Goal: Task Accomplishment & Management: Manage account settings

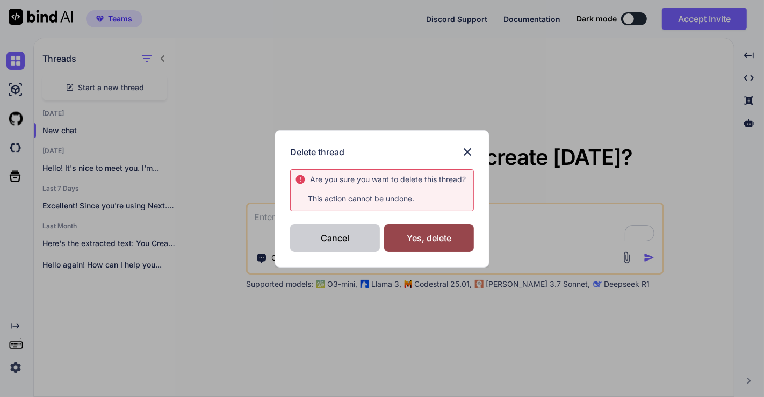
click at [319, 235] on div "Cancel" at bounding box center [335, 238] width 90 height 28
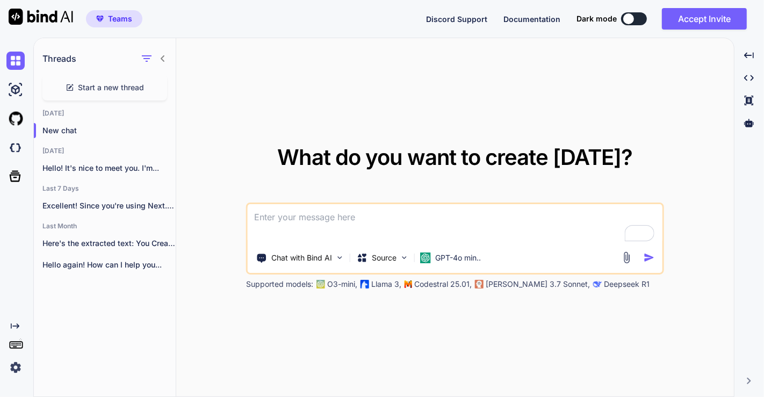
click at [24, 367] on img at bounding box center [15, 368] width 18 height 18
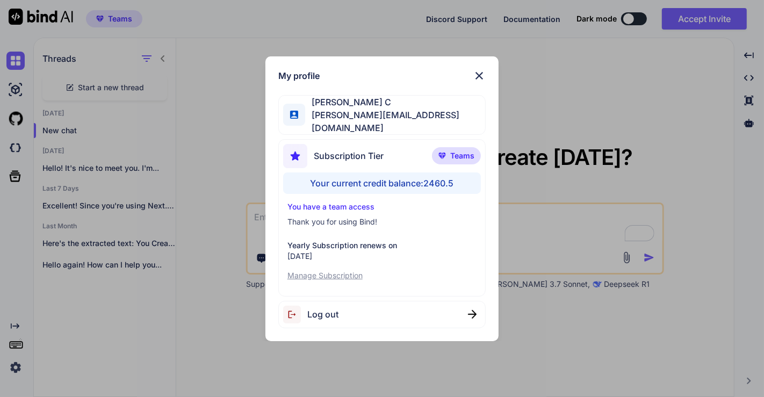
click at [224, 102] on div "My profile Saravanan C saravanan@witarist.com Subscription Tier Teams Your curr…" at bounding box center [382, 198] width 764 height 397
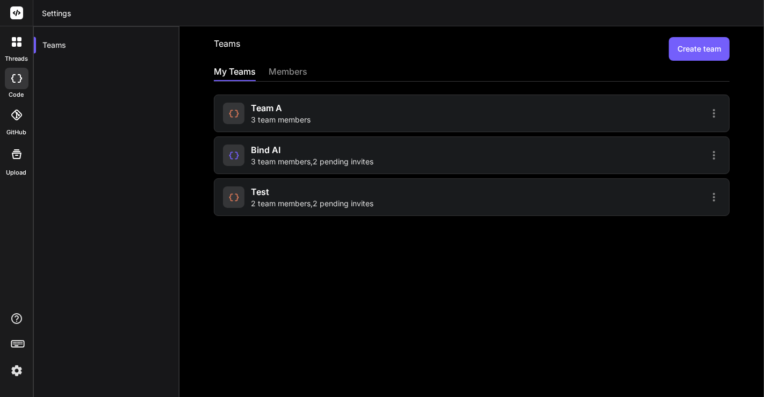
click at [289, 127] on div "team a 3 team members" at bounding box center [472, 114] width 516 height 38
click at [275, 119] on span "3 team members" at bounding box center [281, 120] width 60 height 11
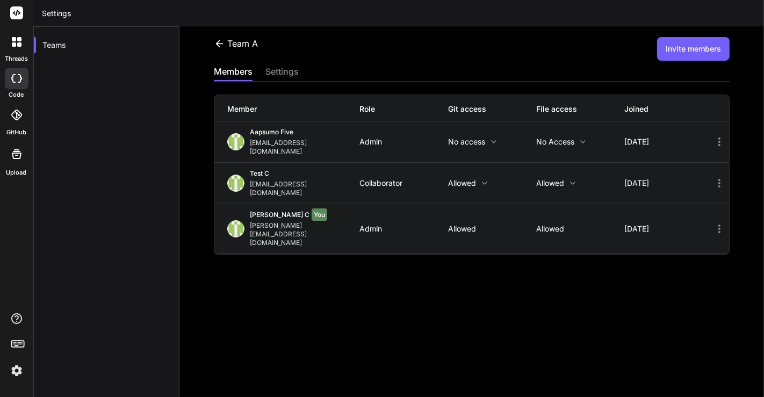
click at [22, 364] on img at bounding box center [17, 371] width 18 height 18
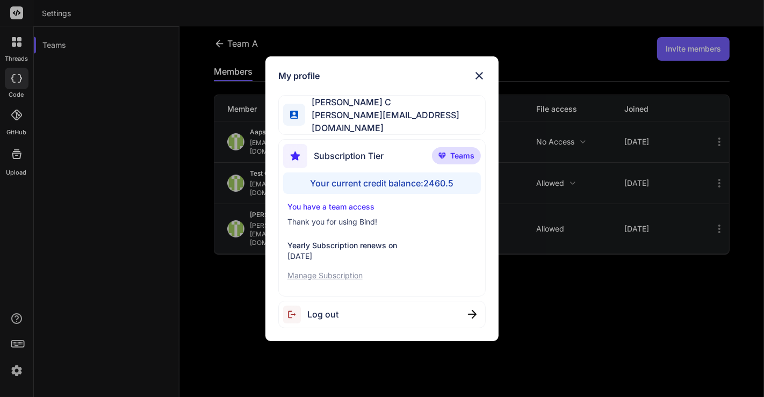
click at [375, 312] on div "Log out" at bounding box center [382, 314] width 208 height 27
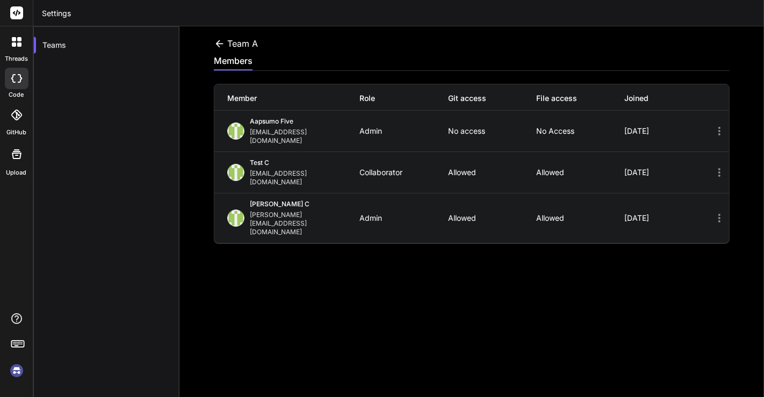
click at [13, 368] on img at bounding box center [17, 371] width 18 height 18
click at [219, 36] on div "team a members Member Role Git access File access Joined Aapsumo five appsumo_5…" at bounding box center [472, 211] width 585 height 371
click at [220, 40] on icon at bounding box center [219, 43] width 11 height 11
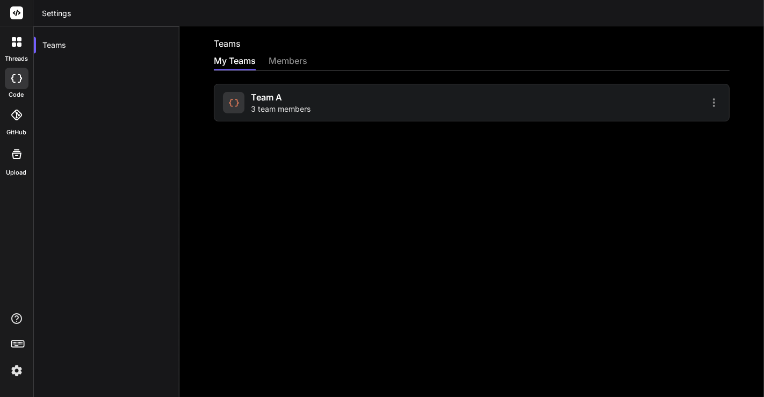
click at [18, 114] on icon at bounding box center [16, 115] width 11 height 11
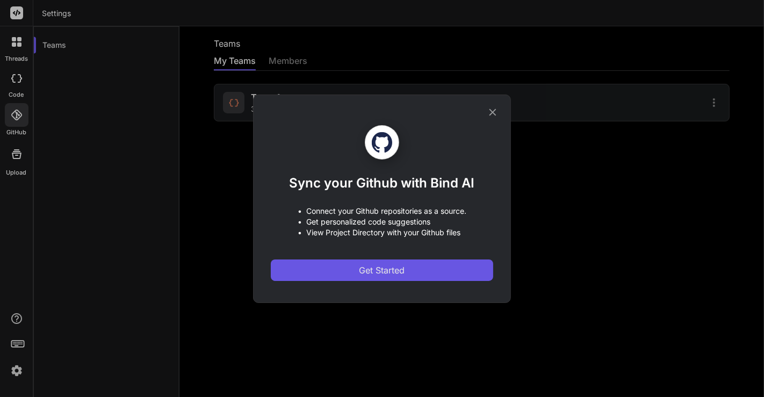
click at [424, 274] on button "Get Started" at bounding box center [382, 271] width 223 height 22
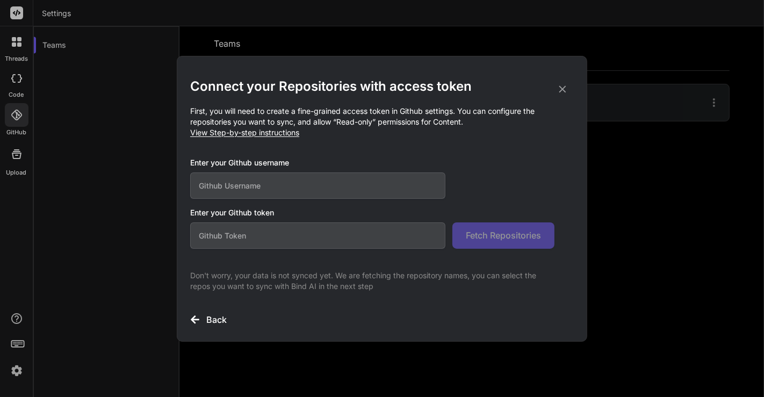
click at [141, 189] on div "Connect your Repositories with access token First, you will need to create a fi…" at bounding box center [382, 198] width 764 height 397
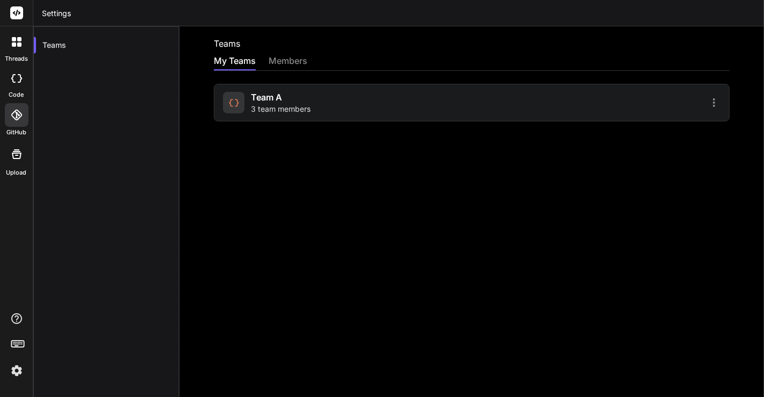
click at [14, 46] on icon at bounding box center [14, 44] width 4 height 4
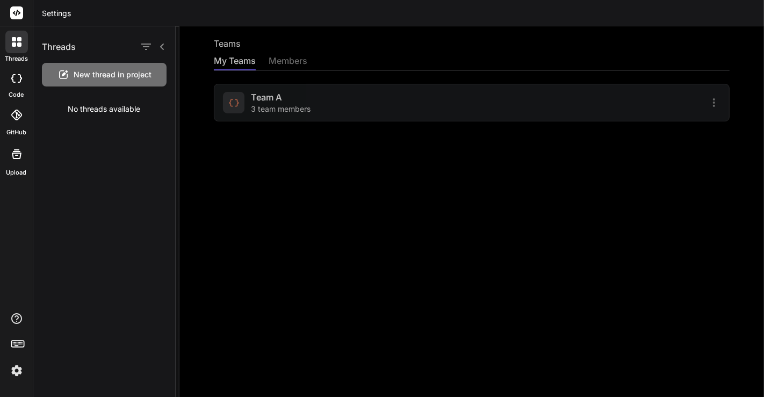
click at [18, 373] on img at bounding box center [17, 371] width 18 height 18
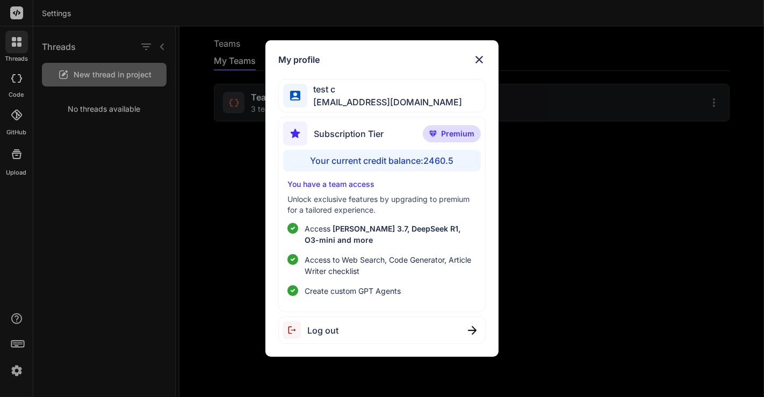
click at [140, 187] on div "My profile test c app7@yopmail.com Subscription Tier Premium Your current credi…" at bounding box center [382, 198] width 764 height 397
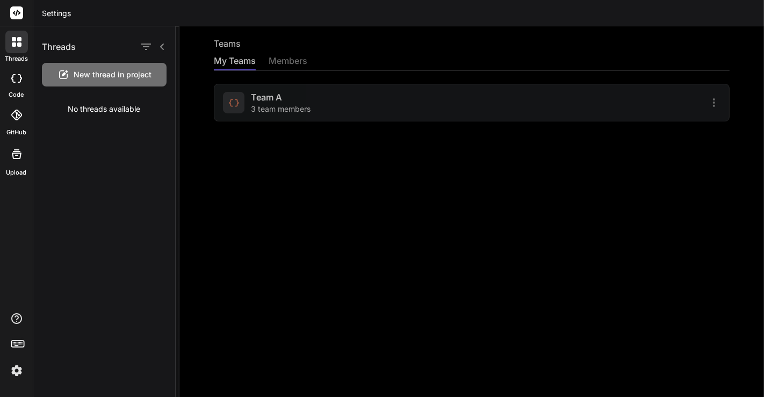
click at [14, 52] on div at bounding box center [16, 42] width 23 height 23
click at [112, 71] on span "New thread in project" at bounding box center [113, 74] width 78 height 11
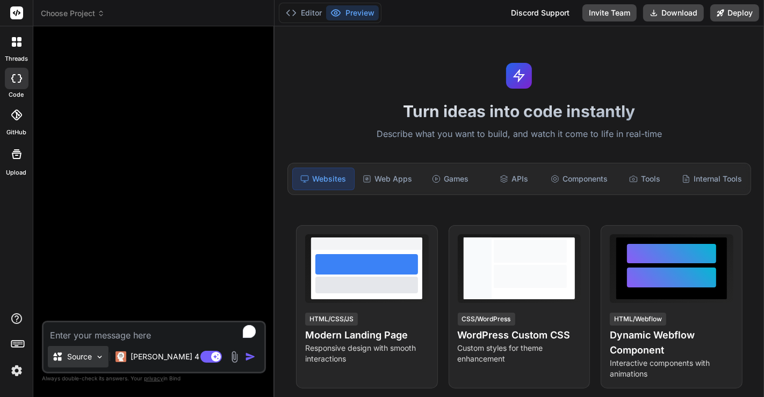
click at [82, 351] on div "Source" at bounding box center [78, 357] width 61 height 22
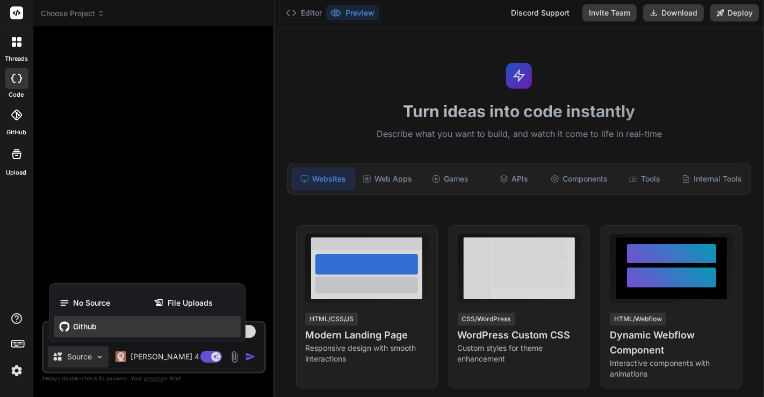
click at [78, 328] on span "Github" at bounding box center [85, 326] width 24 height 11
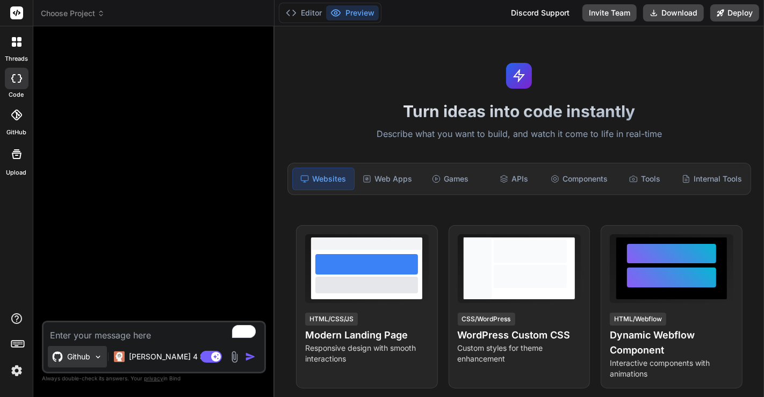
click at [81, 357] on p "Github" at bounding box center [78, 357] width 23 height 11
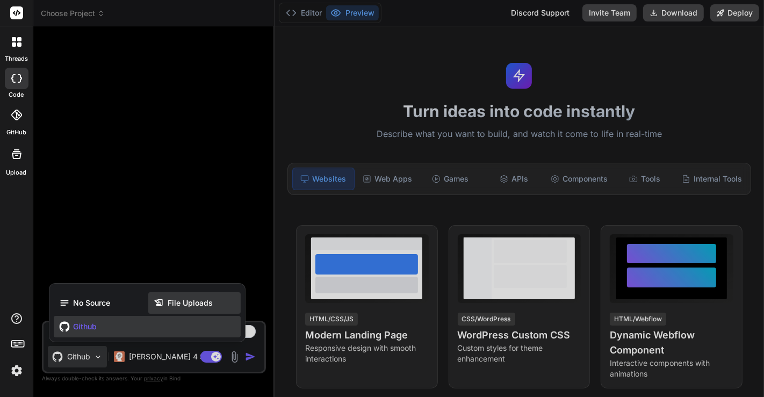
click at [198, 306] on span "File Uploads" at bounding box center [190, 303] width 45 height 11
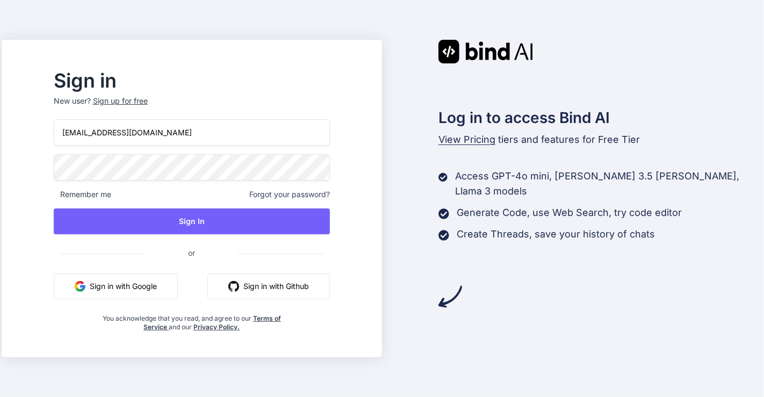
click at [105, 134] on input "app5@yopmail.com" at bounding box center [192, 132] width 276 height 26
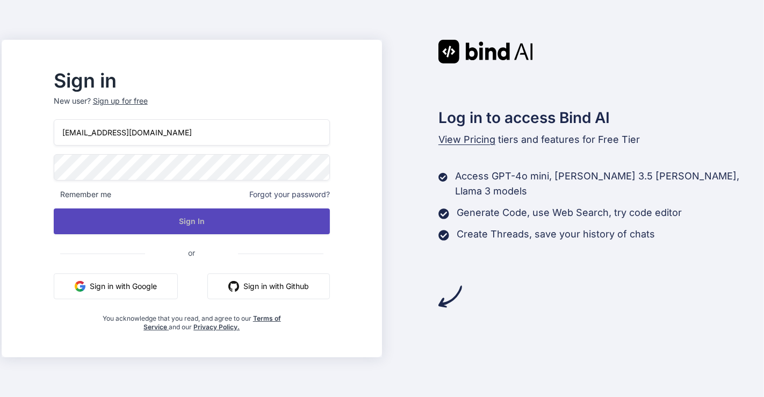
type input "[EMAIL_ADDRESS][DOMAIN_NAME]"
click at [123, 220] on button "Sign In" at bounding box center [192, 222] width 276 height 26
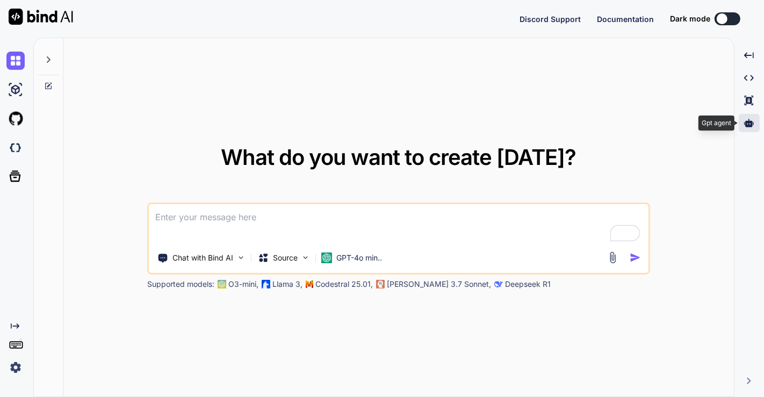
click at [753, 126] on icon at bounding box center [750, 123] width 10 height 8
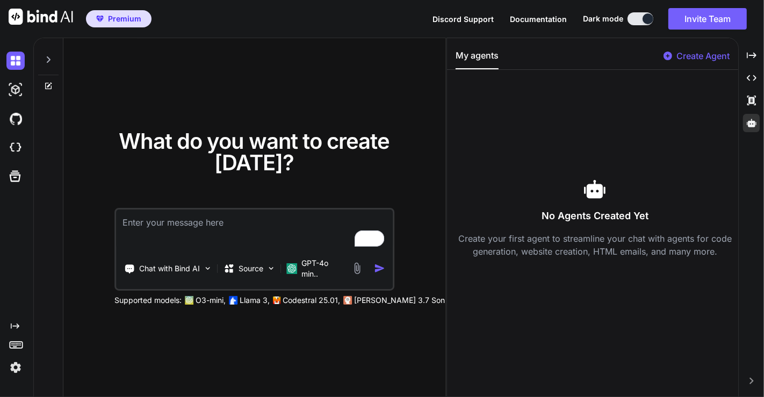
click at [17, 366] on img at bounding box center [15, 368] width 18 height 18
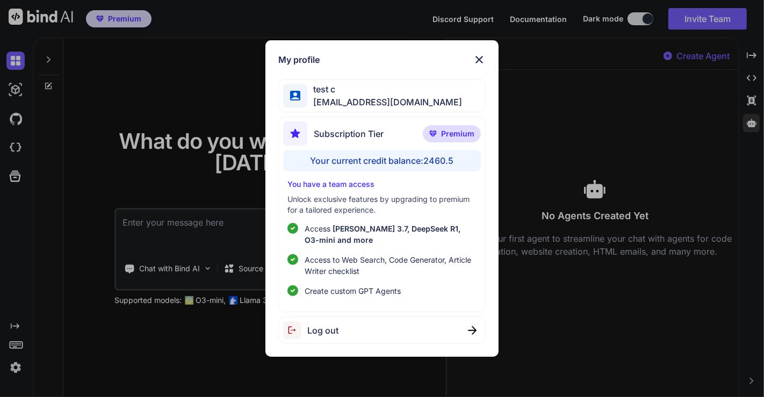
click at [209, 106] on div "My profile test c [EMAIL_ADDRESS][DOMAIN_NAME] Subscription Tier Premium Your c…" at bounding box center [382, 198] width 764 height 397
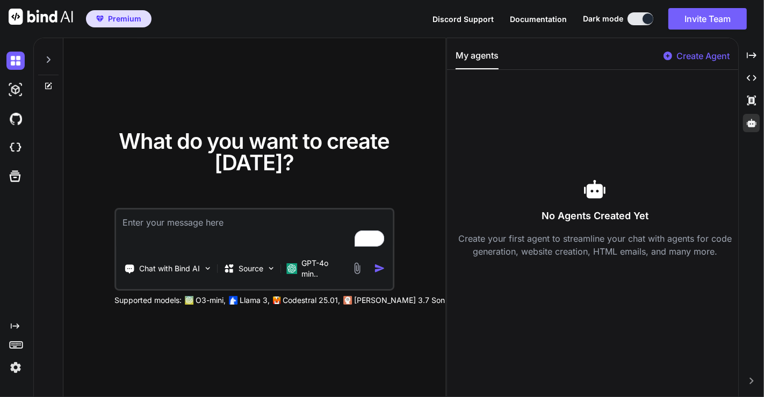
click at [706, 46] on div "My agents Create Agent No Agents Created Yet Create your first agent to streaml…" at bounding box center [592, 217] width 291 height 359
click at [706, 48] on div "My agents Create Agent No Agents Created Yet Create your first agent to streaml…" at bounding box center [592, 217] width 291 height 359
click at [709, 51] on p "Create Agent" at bounding box center [703, 55] width 53 height 13
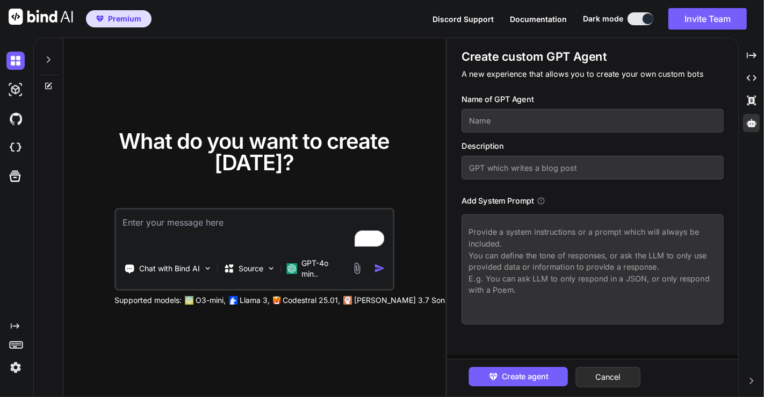
click at [541, 122] on input "text" at bounding box center [593, 121] width 262 height 24
type textarea "x"
type input "h"
type textarea "x"
type input "hi"
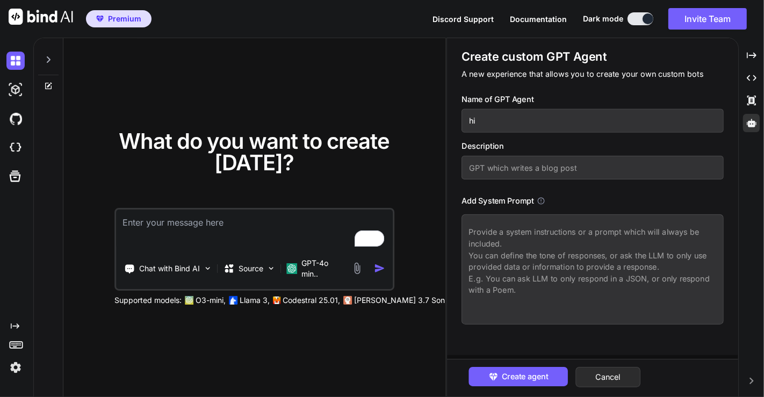
click at [540, 159] on input "text" at bounding box center [593, 168] width 262 height 24
type textarea "x"
type input "h"
type textarea "x"
type input "hi"
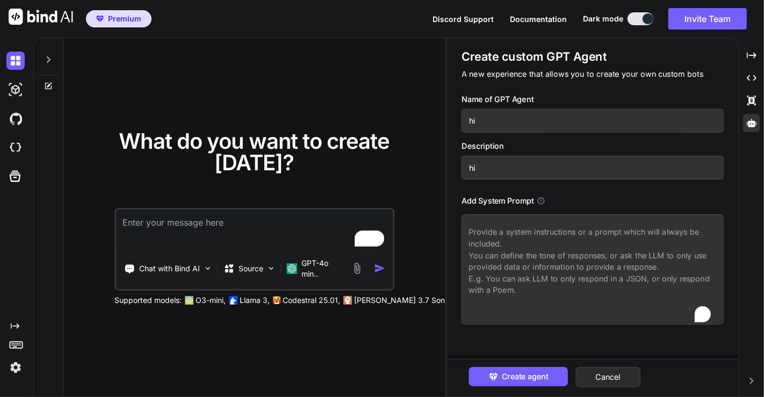
click at [535, 253] on textarea "To enrich screen reader interactions, please activate Accessibility in Grammarl…" at bounding box center [593, 269] width 262 height 110
type textarea "x"
type textarea "h"
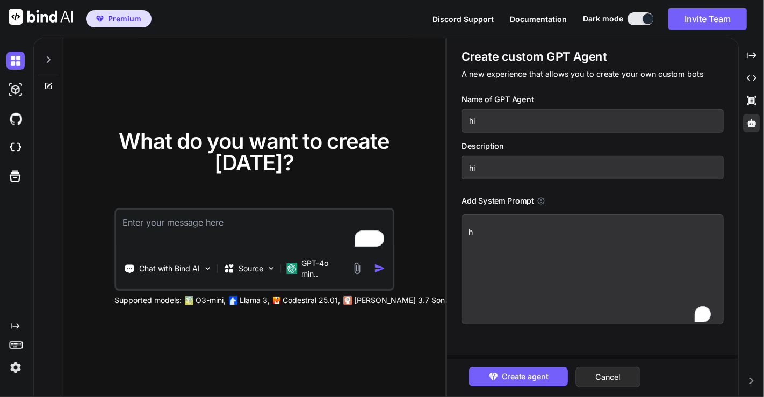
type textarea "x"
type textarea "hi"
click at [537, 371] on span "Create agent" at bounding box center [525, 377] width 47 height 12
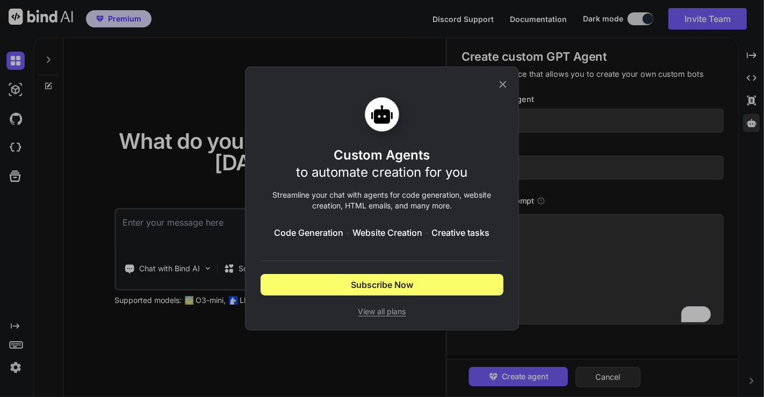
click at [502, 85] on icon at bounding box center [503, 84] width 12 height 12
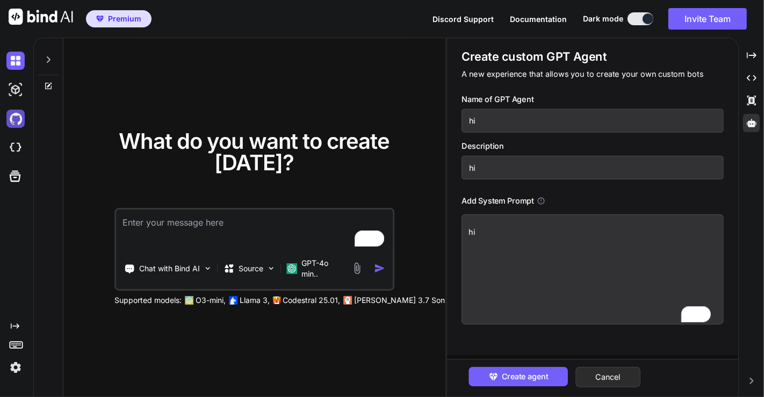
click at [17, 119] on img at bounding box center [15, 119] width 18 height 18
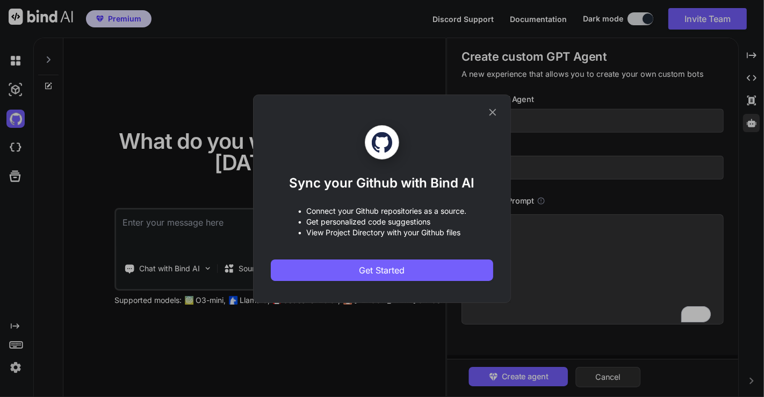
click at [183, 99] on div "Sync your Github with Bind AI • Connect your Github repositories as a source. •…" at bounding box center [382, 198] width 764 height 397
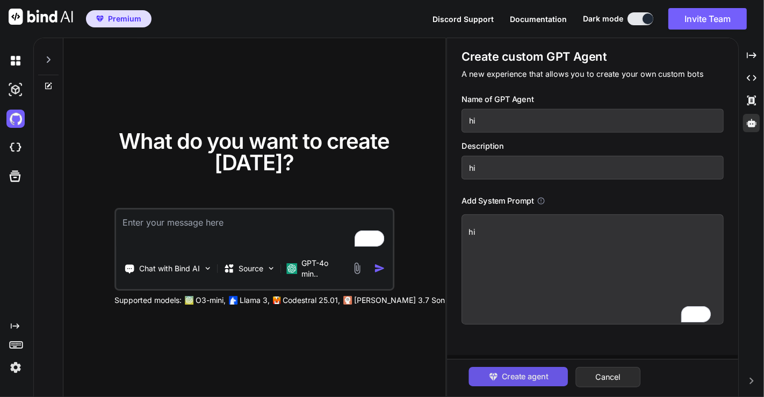
click at [543, 378] on span "Create agent" at bounding box center [525, 377] width 47 height 12
type textarea "x"
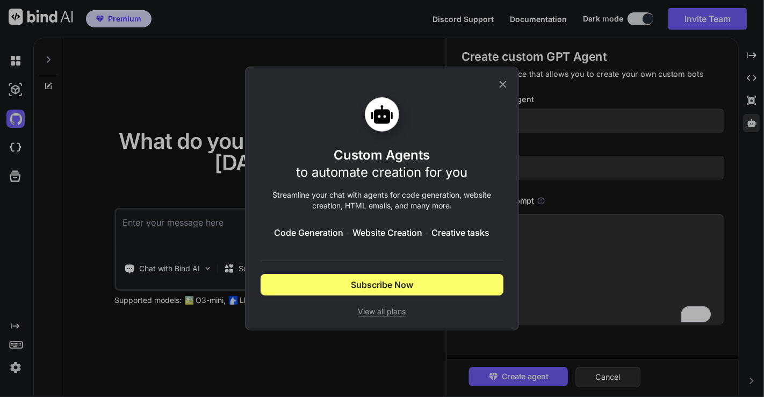
click at [220, 140] on div "Custom Agents to automate creation for you Streamline your chat with agents for…" at bounding box center [382, 198] width 764 height 397
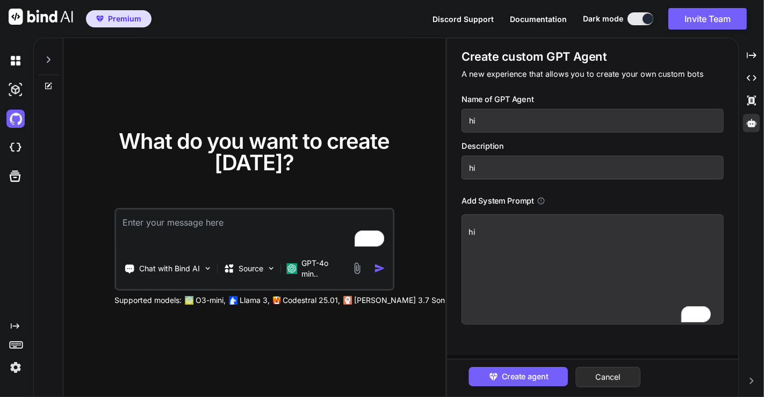
click at [15, 364] on img at bounding box center [15, 368] width 18 height 18
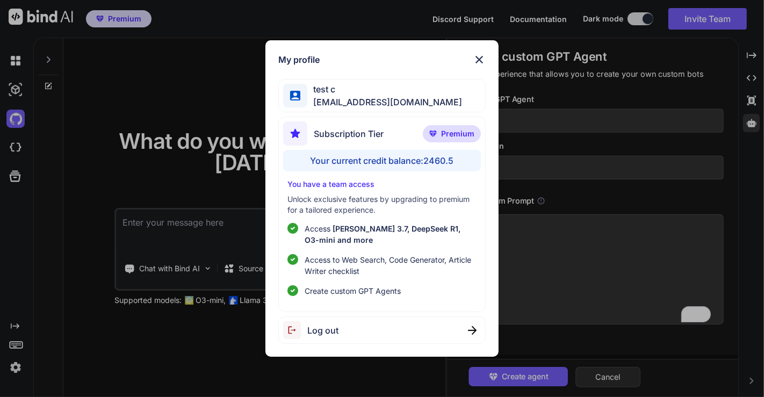
click at [355, 334] on div "Log out" at bounding box center [382, 330] width 208 height 27
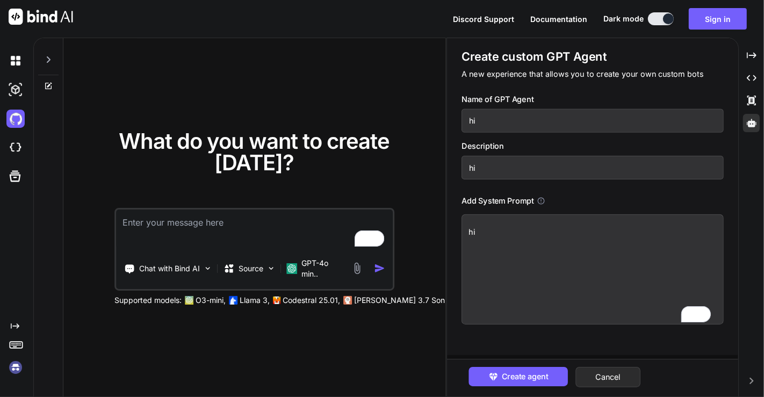
click at [13, 369] on img at bounding box center [15, 368] width 18 height 18
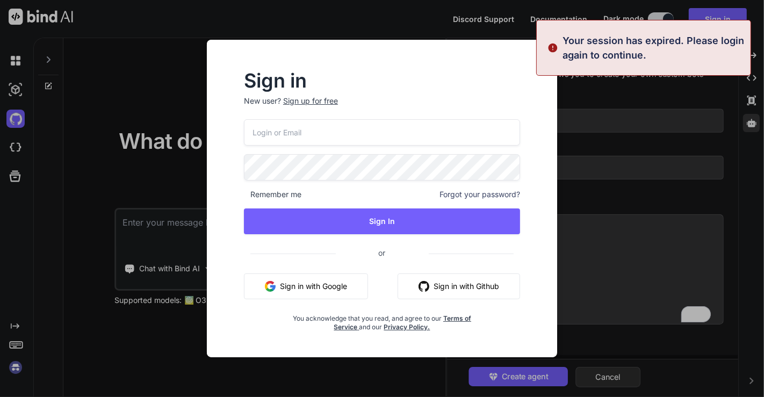
click at [289, 294] on button "Sign in with Google" at bounding box center [306, 287] width 124 height 26
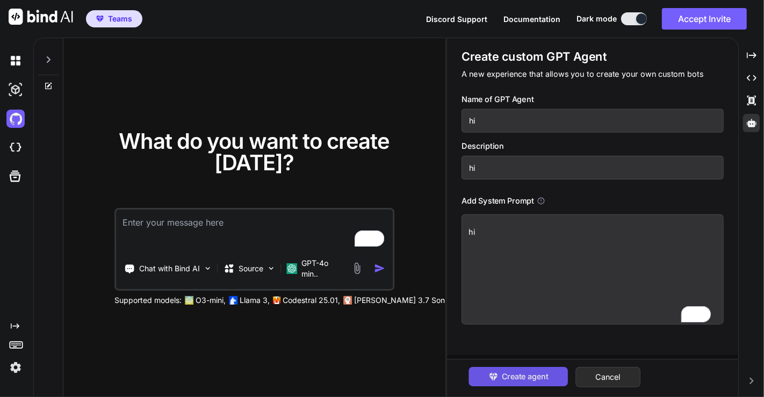
click at [517, 372] on span "Create agent" at bounding box center [525, 377] width 47 height 12
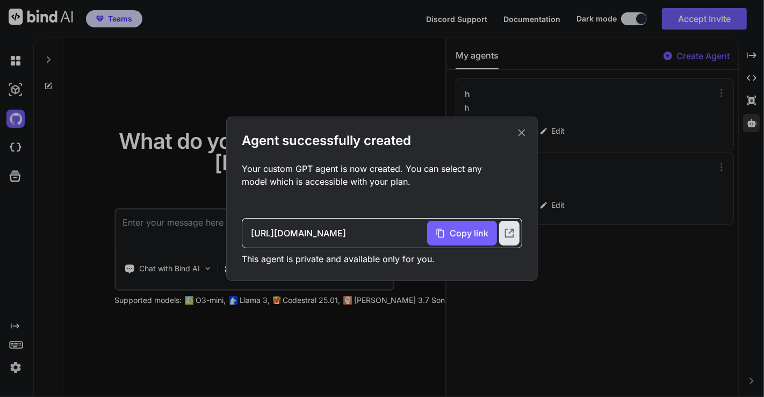
click at [154, 146] on div "Agent successfully created Your custom GPT agent is now created. You can select…" at bounding box center [382, 198] width 764 height 397
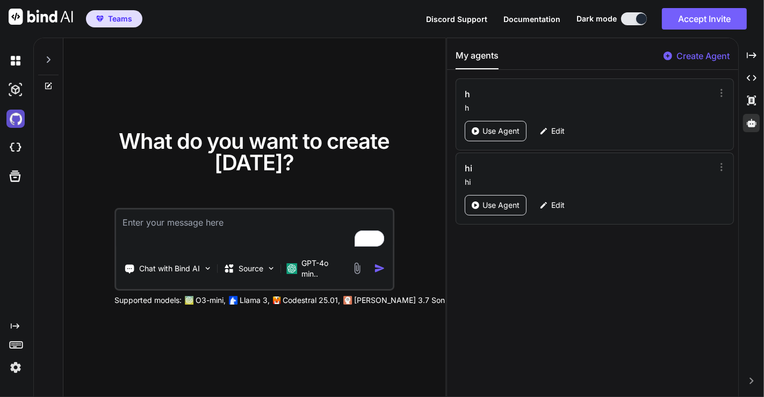
click at [18, 116] on img at bounding box center [15, 119] width 18 height 18
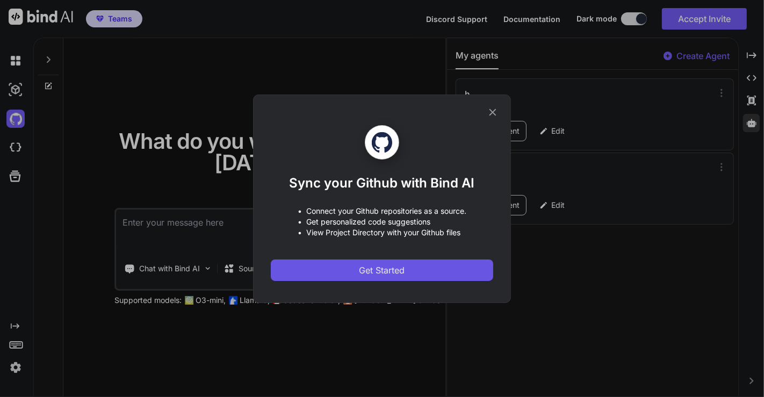
click at [371, 267] on span "Get Started" at bounding box center [383, 270] width 46 height 13
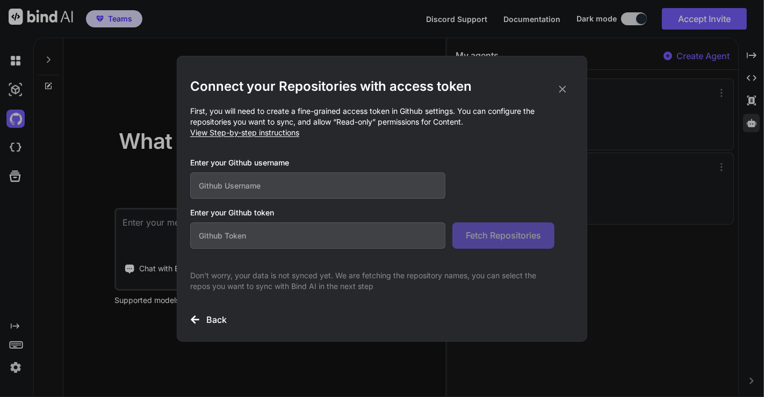
click at [149, 215] on div "Connect your Repositories with access token First, you will need to create a fi…" at bounding box center [382, 198] width 764 height 397
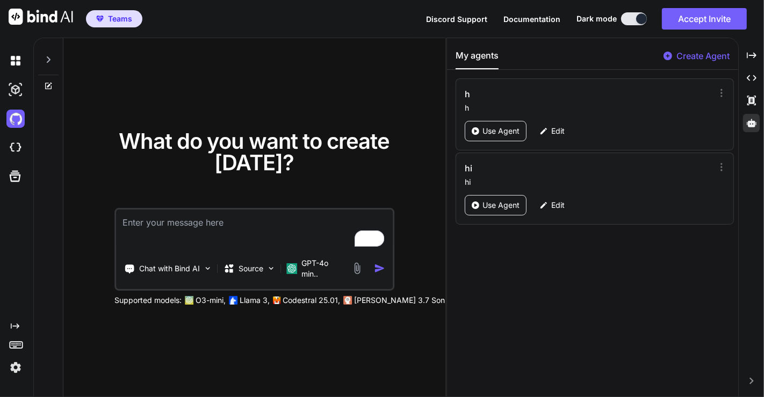
click at [22, 364] on img at bounding box center [15, 368] width 18 height 18
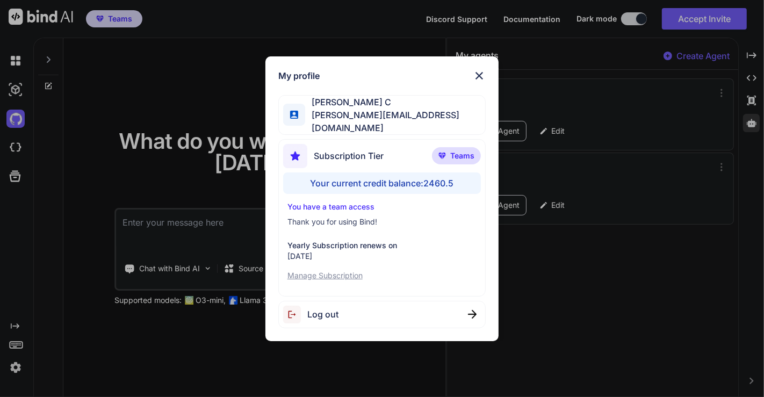
click at [372, 311] on div "Log out" at bounding box center [382, 314] width 208 height 27
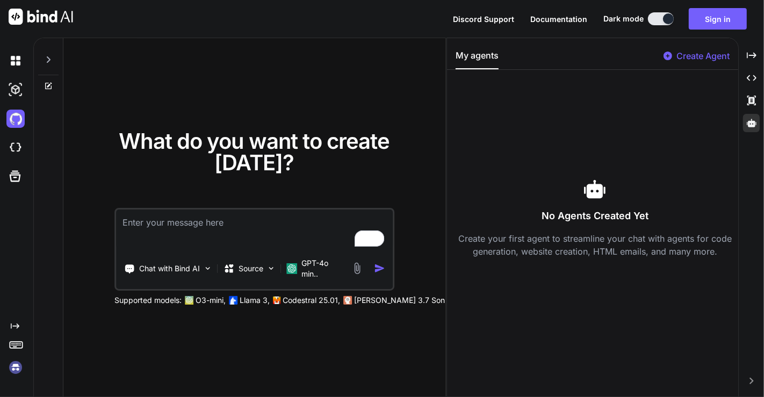
click at [13, 367] on img at bounding box center [15, 368] width 18 height 18
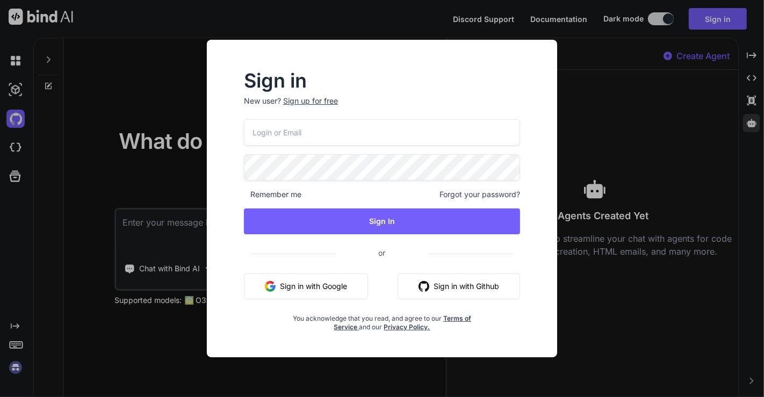
type input "[EMAIL_ADDRESS][DOMAIN_NAME]"
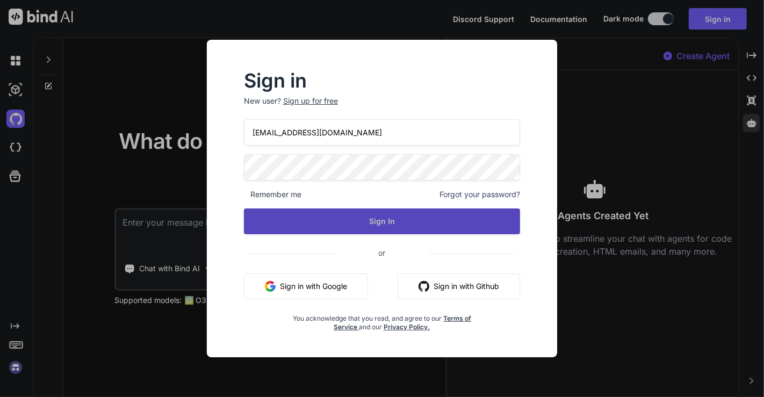
click at [381, 216] on button "Sign In" at bounding box center [382, 222] width 276 height 26
click at [341, 228] on button "Sign In" at bounding box center [382, 222] width 276 height 26
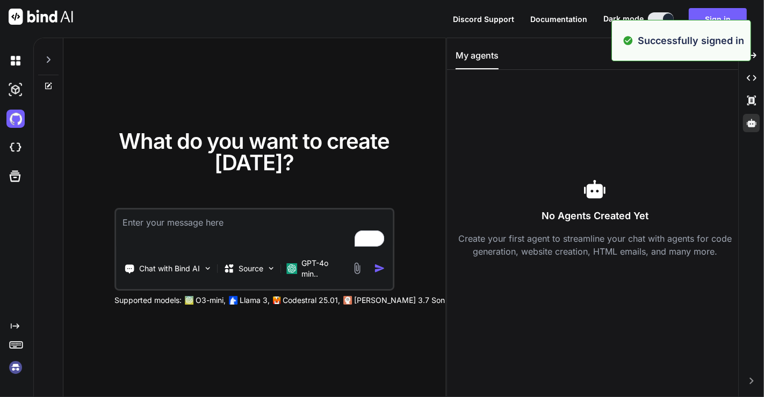
click at [107, 180] on div "What do you want to create today? Chat with Bind AI Source GPT-4o min.. Support…" at bounding box center [255, 218] width 351 height 175
click at [22, 366] on img at bounding box center [15, 368] width 18 height 18
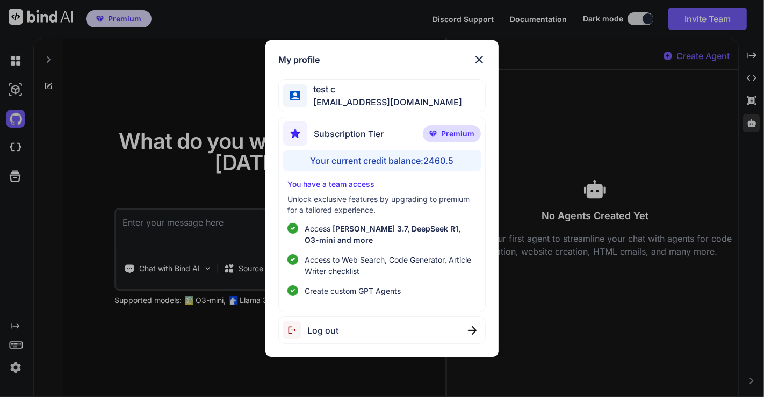
click at [201, 89] on div "My profile test c app7@yopmail.com Subscription Tier Premium Your current credi…" at bounding box center [382, 198] width 764 height 397
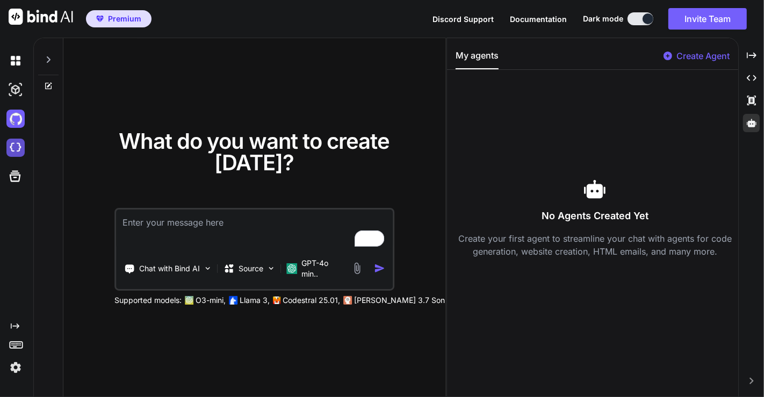
click at [18, 145] on img at bounding box center [15, 148] width 18 height 18
click at [11, 115] on img at bounding box center [15, 119] width 18 height 18
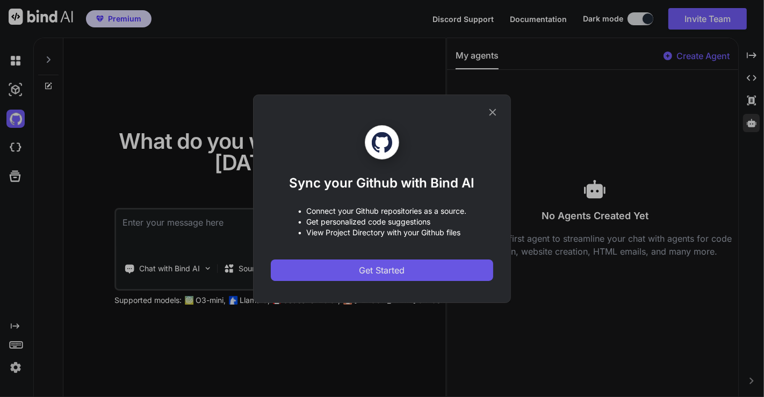
click at [392, 267] on span "Get Started" at bounding box center [383, 270] width 46 height 13
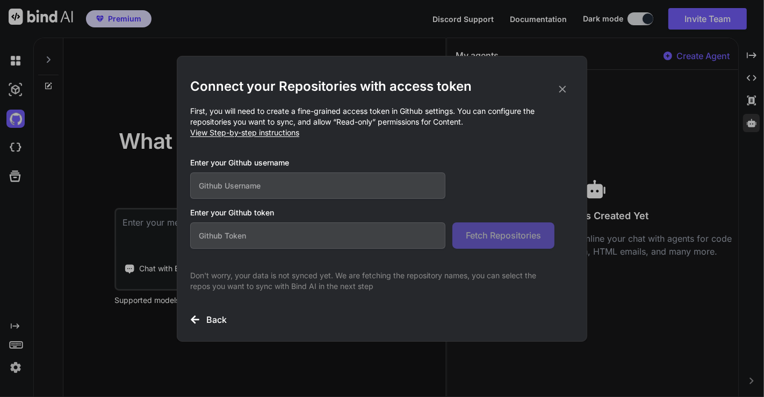
click at [258, 186] on input "text" at bounding box center [317, 186] width 255 height 26
click at [271, 233] on input "text" at bounding box center [317, 236] width 255 height 26
paste input "github_pat_11BDJPBPA0gQkhlCDLBEPC_ytgM33OcKa3DFW2cStUwKdpltu4ZWyT2ypIpTzxGzGa4X…"
type input "github_pat_11BDJPBPA0gQkhlCDLBEPC_ytgM33OcKa3DFW2cStUwKdpltu4ZWyT2ypIpTzxGzGa4X…"
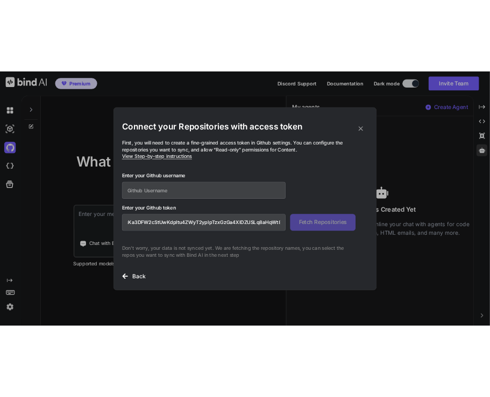
scroll to position [0, 0]
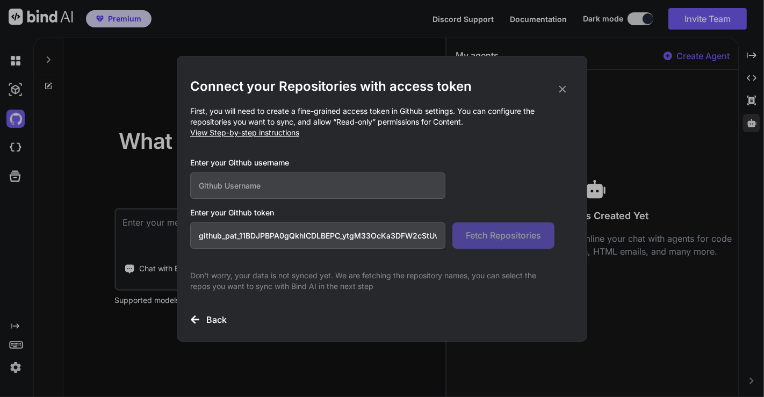
click at [300, 181] on input "text" at bounding box center [317, 186] width 255 height 26
paste input "saravanan-chandra"
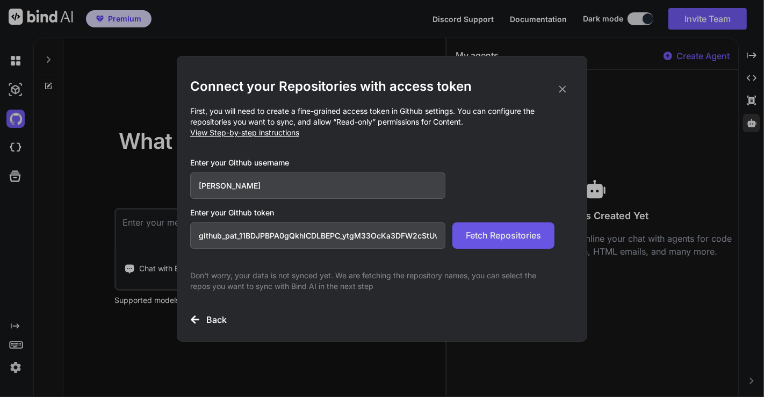
type input "saravanan-chandra"
click at [505, 231] on span "Fetch Repositories" at bounding box center [503, 235] width 75 height 13
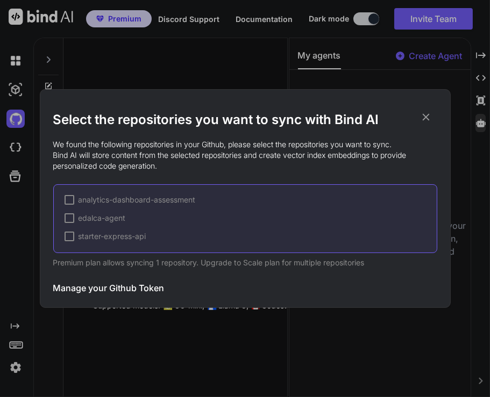
click at [100, 291] on h3 "Manage your Github Token" at bounding box center [108, 288] width 111 height 13
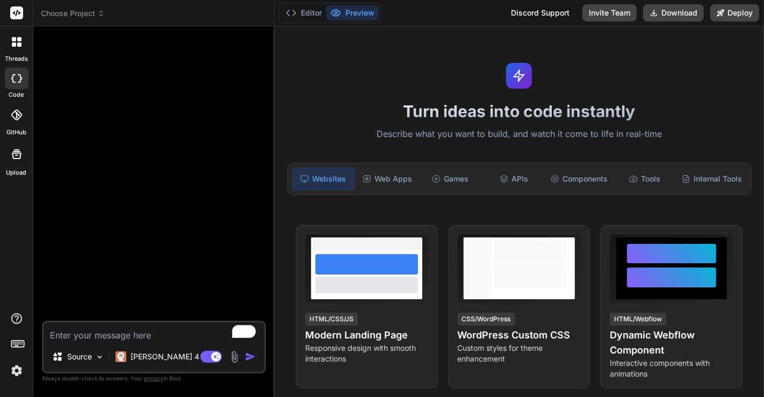
click at [13, 371] on img at bounding box center [17, 371] width 18 height 18
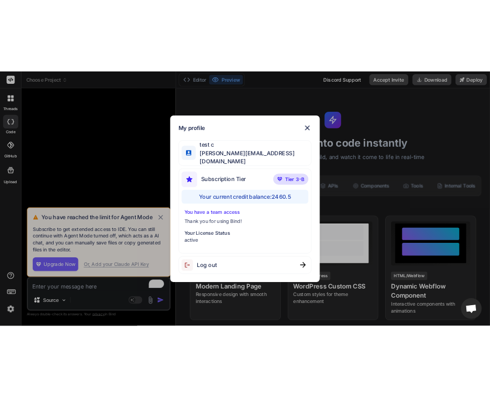
scroll to position [83, 0]
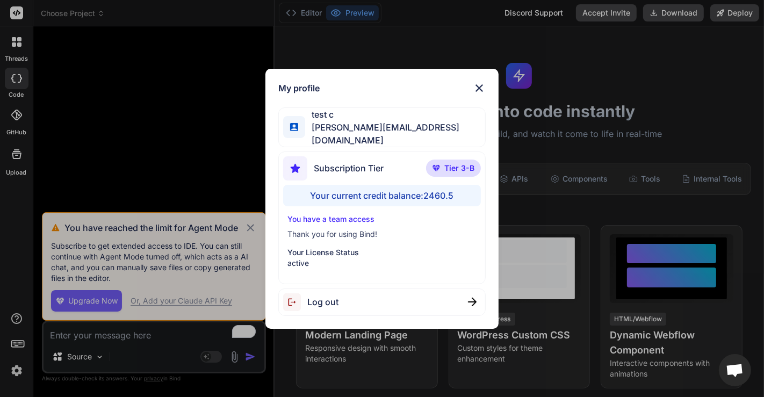
click at [168, 161] on div "My profile test c [PERSON_NAME][EMAIL_ADDRESS][DOMAIN_NAME] Subscription Tier T…" at bounding box center [382, 198] width 764 height 397
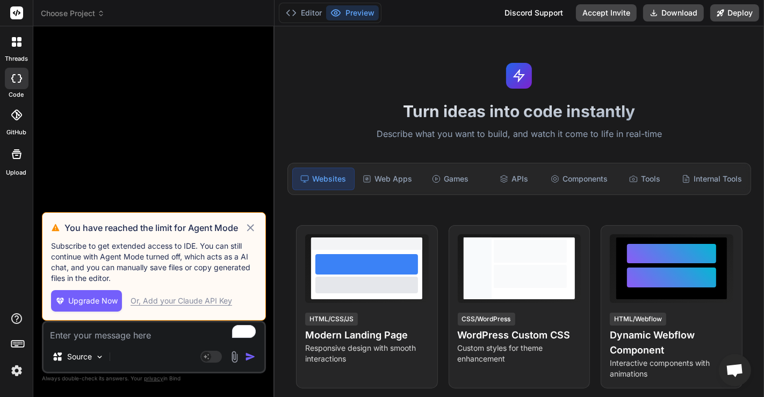
click at [15, 375] on img at bounding box center [17, 371] width 18 height 18
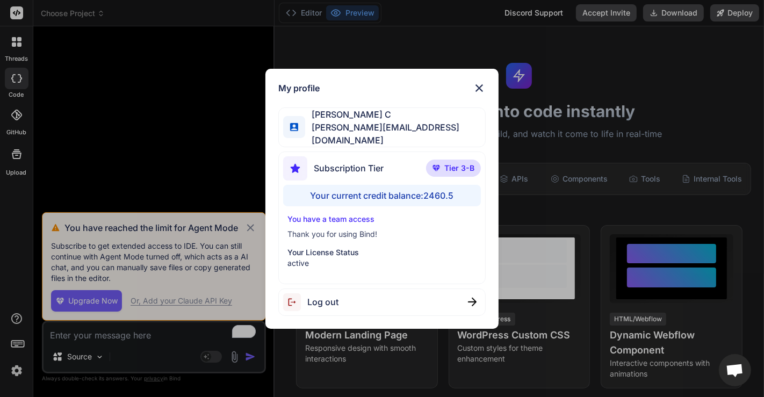
click at [102, 170] on div "My profile Saravanan C [EMAIL_ADDRESS][DOMAIN_NAME] Subscription Tier Tier 3-B …" at bounding box center [382, 198] width 764 height 397
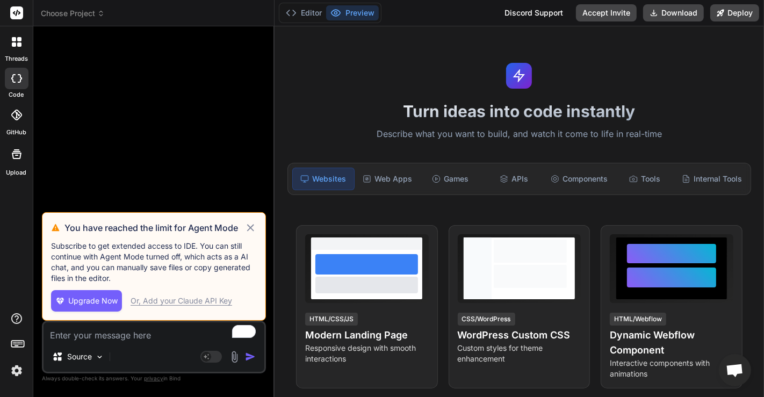
click at [249, 231] on icon at bounding box center [251, 227] width 12 height 13
type textarea "x"
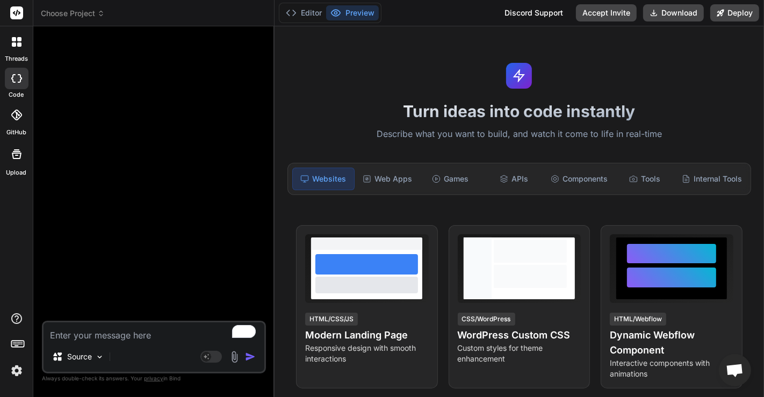
click at [13, 373] on img at bounding box center [17, 371] width 18 height 18
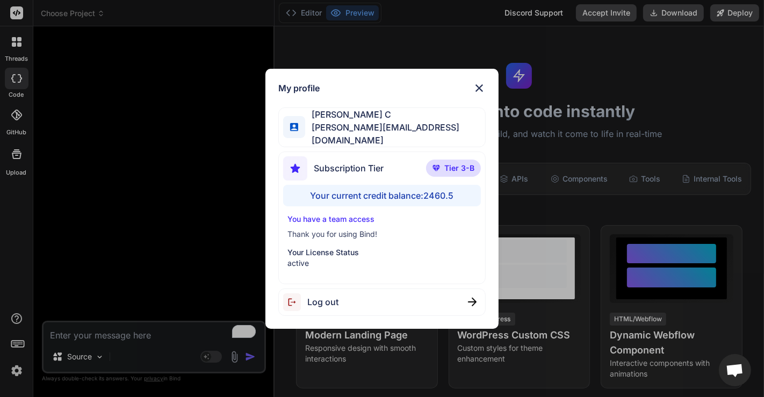
click at [119, 330] on div "My profile Saravanan C saravanan@witarist.com Subscription Tier Tier 3-B Your c…" at bounding box center [382, 198] width 764 height 397
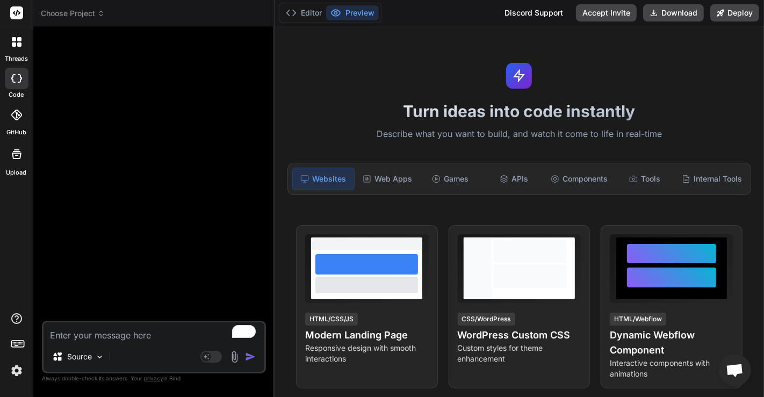
click at [119, 330] on textarea "To enrich screen reader interactions, please activate Accessibility in Grammarl…" at bounding box center [154, 332] width 221 height 19
type textarea "h"
type textarea "x"
type textarea "hi"
type textarea "x"
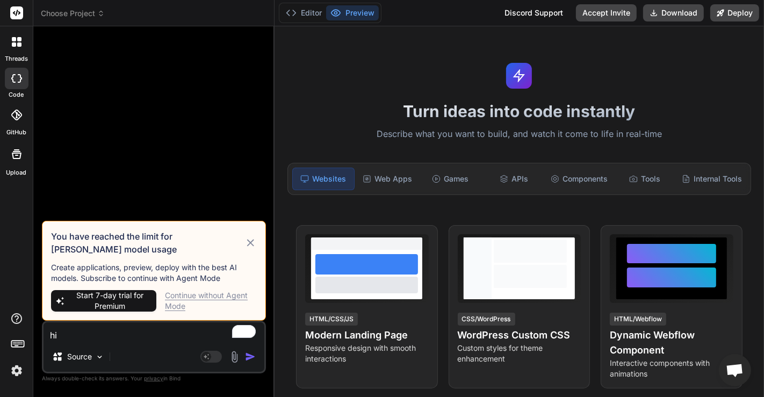
type textarea "hi"
click at [251, 242] on icon at bounding box center [251, 243] width 12 height 13
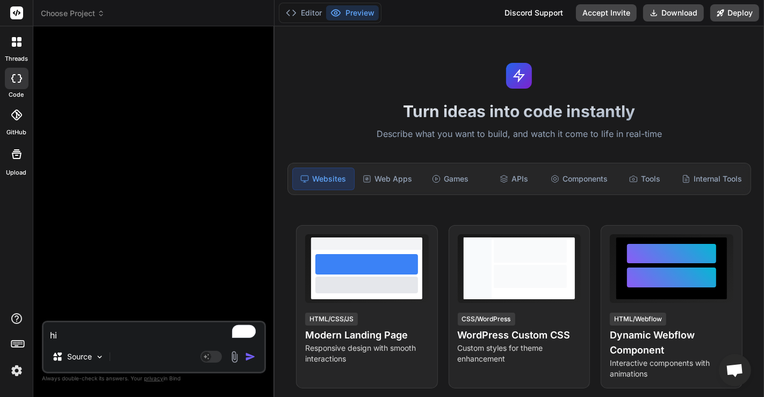
click at [16, 374] on img at bounding box center [17, 371] width 18 height 18
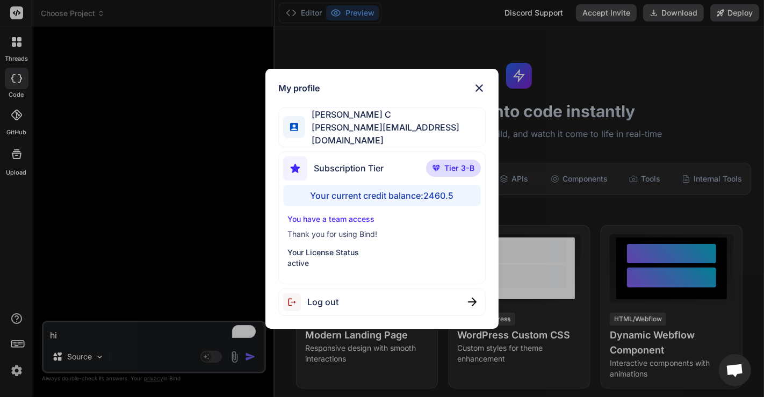
type textarea "x"
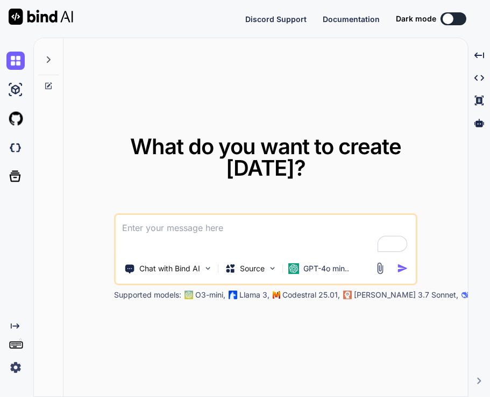
type textarea "x"
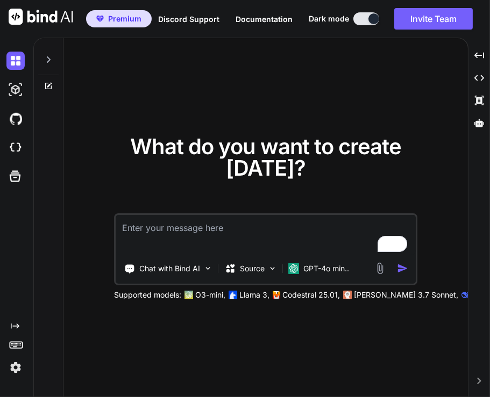
click at [17, 369] on img at bounding box center [15, 368] width 18 height 18
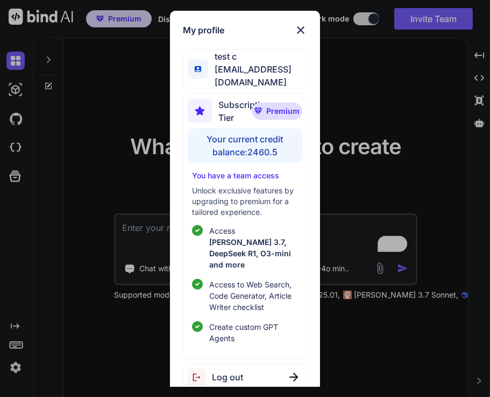
click at [245, 364] on div "Log out" at bounding box center [245, 377] width 124 height 27
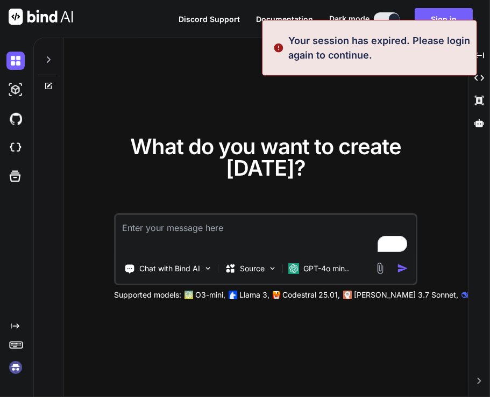
click at [15, 369] on img at bounding box center [15, 368] width 18 height 18
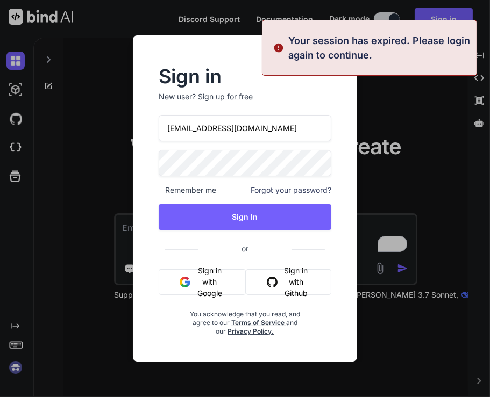
click at [248, 134] on input "[EMAIL_ADDRESS][DOMAIN_NAME]" at bounding box center [245, 128] width 173 height 26
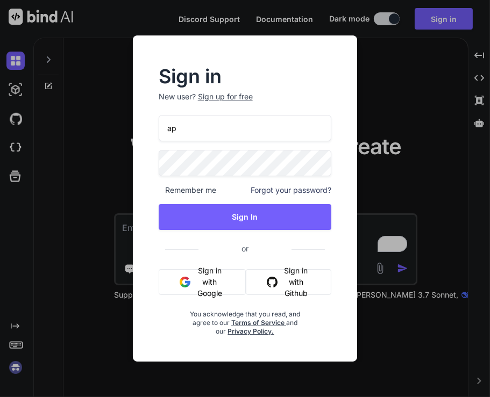
type input "a"
type input "[EMAIL_ADDRESS][DOMAIN_NAME]"
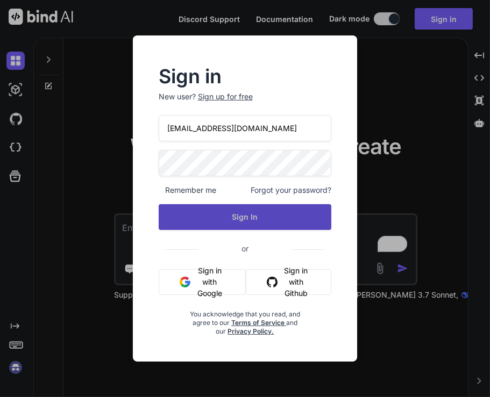
click at [243, 204] on button "Sign In" at bounding box center [245, 217] width 173 height 26
click at [246, 215] on button "Sign In" at bounding box center [245, 217] width 173 height 26
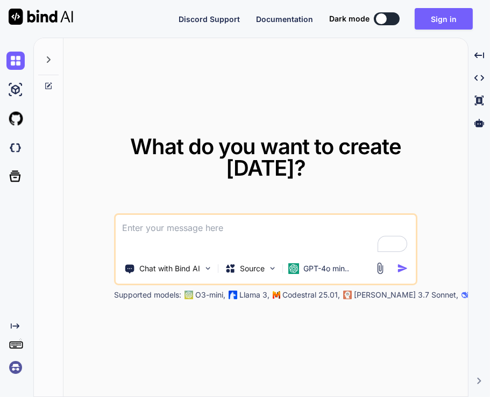
click at [12, 363] on img at bounding box center [15, 368] width 18 height 18
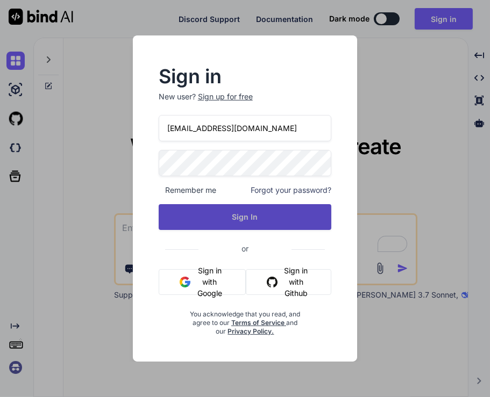
click at [240, 216] on button "Sign In" at bounding box center [245, 217] width 173 height 26
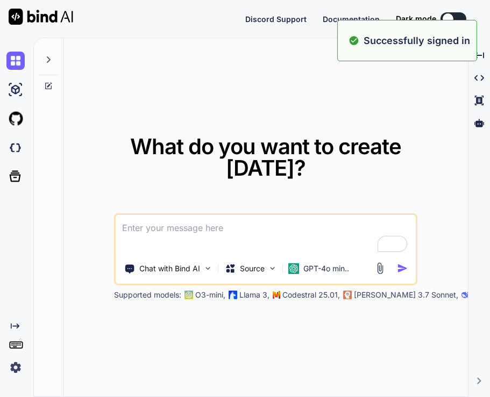
type textarea "x"
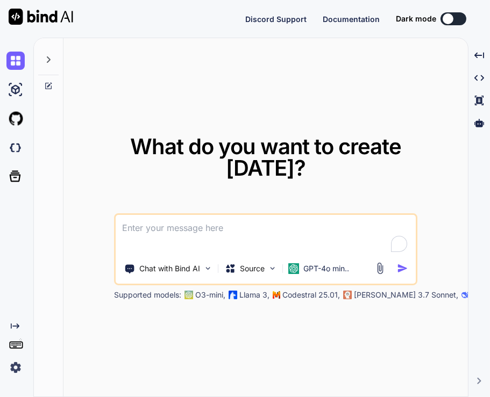
click at [14, 378] on div "Created with Pixso." at bounding box center [16, 218] width 33 height 360
click at [14, 366] on img at bounding box center [15, 368] width 18 height 18
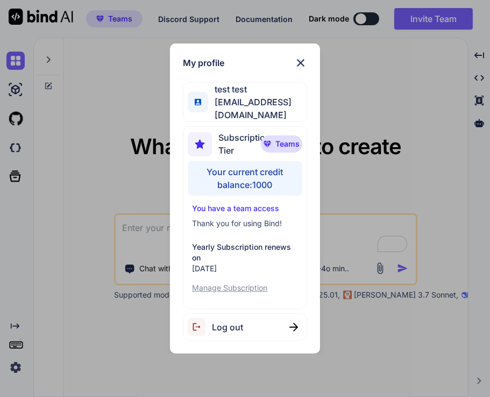
click at [249, 318] on div "Log out" at bounding box center [245, 326] width 124 height 27
type textarea "x"
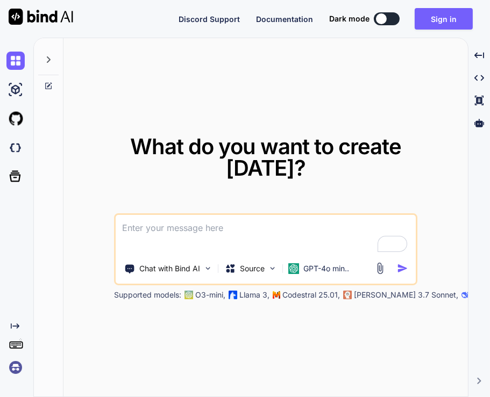
click at [13, 372] on img at bounding box center [15, 368] width 18 height 18
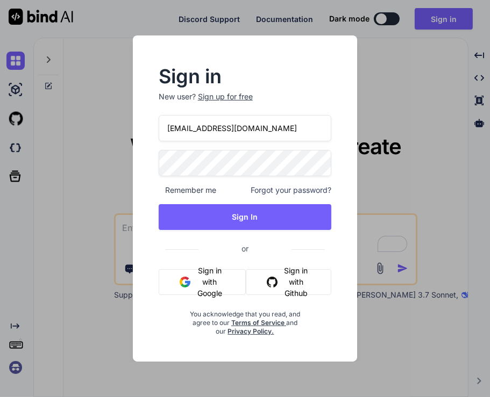
click at [270, 122] on input "stagtest6@yopmail.com" at bounding box center [245, 128] width 173 height 26
type input "stagtest3@yopmail.com"
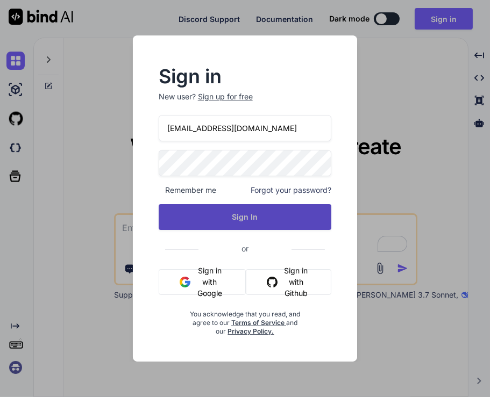
click at [261, 217] on button "Sign In" at bounding box center [245, 217] width 173 height 26
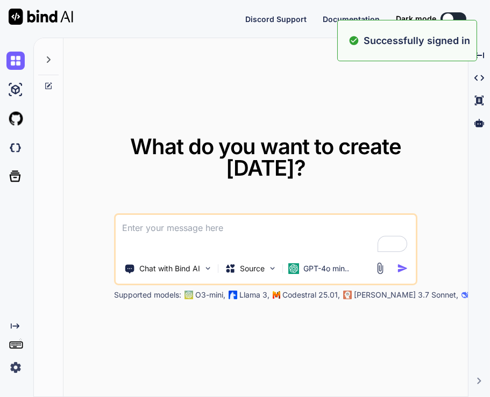
type textarea "x"
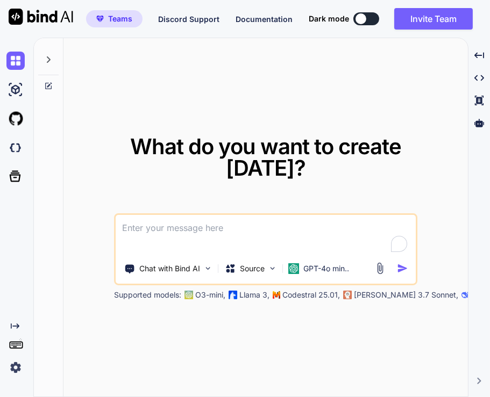
click at [17, 371] on img at bounding box center [15, 368] width 18 height 18
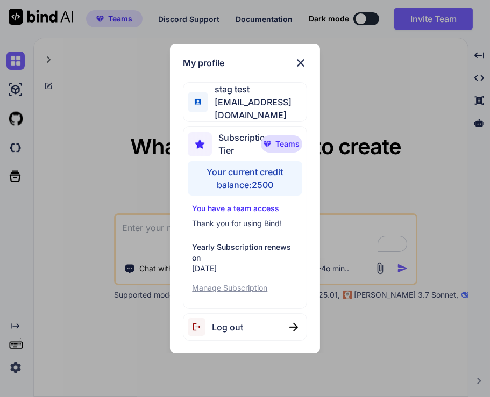
click at [241, 327] on div "Log out" at bounding box center [215, 327] width 55 height 18
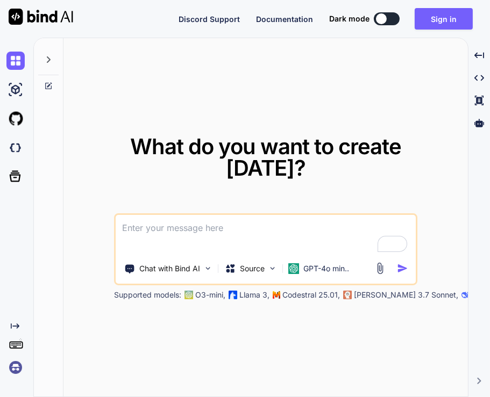
click at [13, 372] on img at bounding box center [15, 368] width 18 height 18
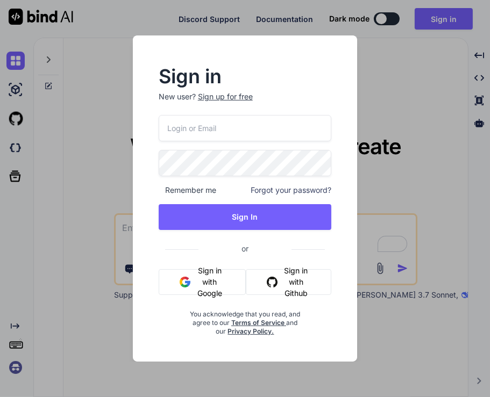
type input "stagtest3@yopmail.com"
drag, startPoint x: 270, startPoint y: 126, endPoint x: 131, endPoint y: 126, distance: 139.2
click at [131, 126] on div "Sign in New user? Sign up for free stagtest3@yopmail.com Remember me Forgot you…" at bounding box center [245, 198] width 245 height 326
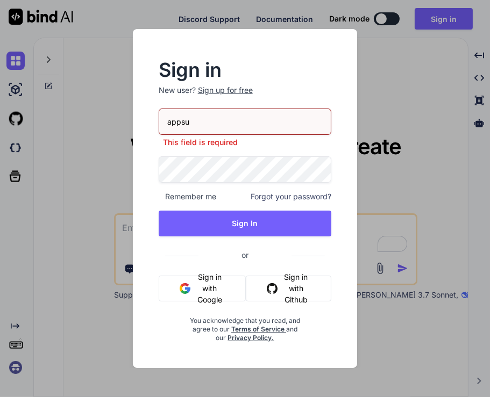
type input "appsumo_6@yopmail.com"
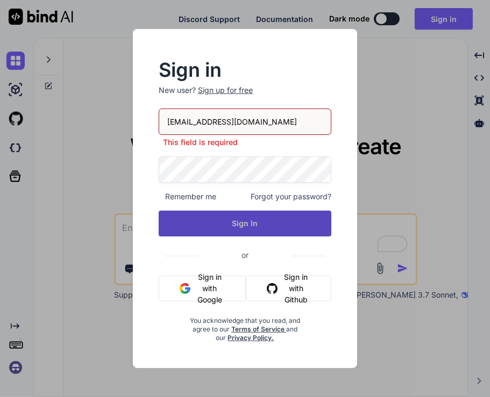
click at [247, 222] on button "Sign In" at bounding box center [245, 224] width 173 height 26
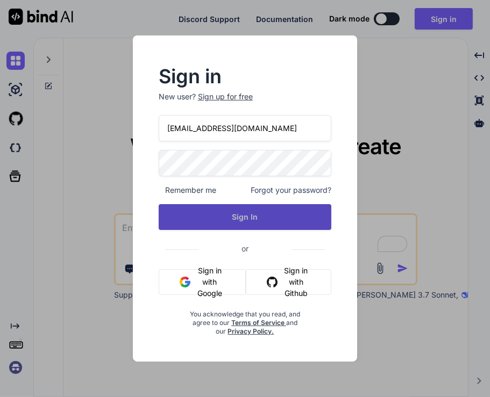
click at [247, 222] on button "Sign In" at bounding box center [245, 217] width 173 height 26
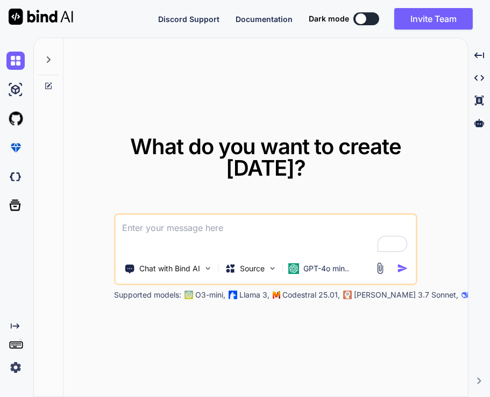
click at [13, 370] on img at bounding box center [15, 368] width 18 height 18
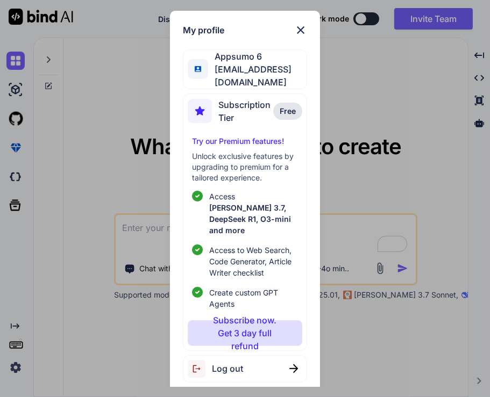
click at [269, 355] on div "Log out" at bounding box center [245, 368] width 124 height 27
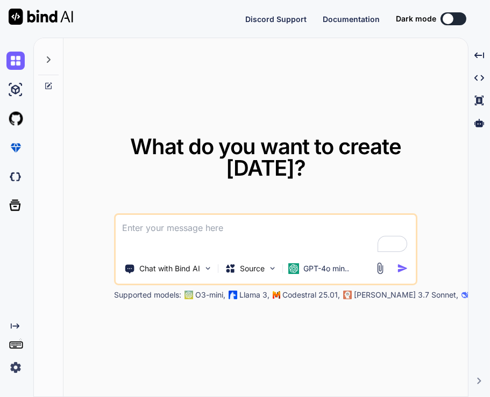
type textarea "x"
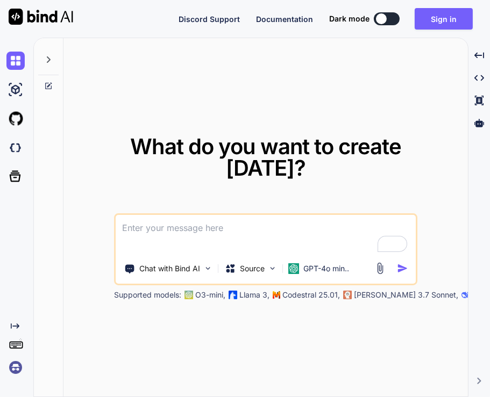
click at [17, 369] on img at bounding box center [15, 368] width 18 height 18
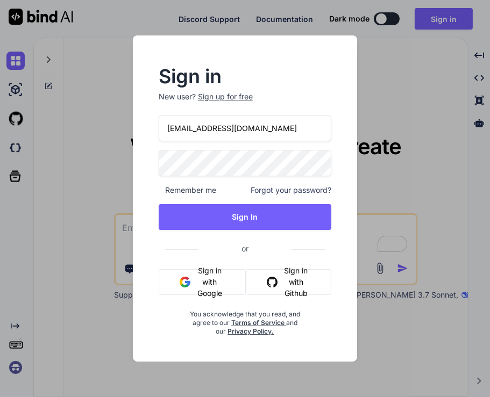
click at [273, 128] on input "[EMAIL_ADDRESS][DOMAIN_NAME]" at bounding box center [245, 128] width 173 height 26
type input "[EMAIL_ADDRESS][DOMAIN_NAME]"
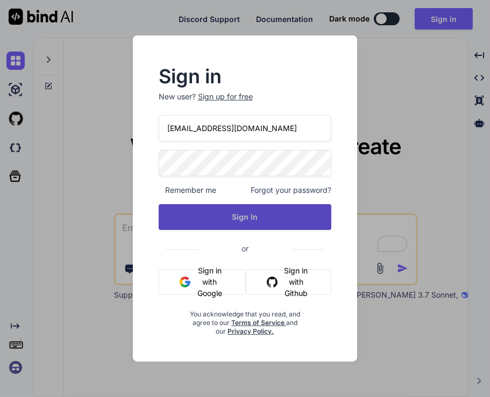
click at [217, 217] on button "Sign In" at bounding box center [245, 217] width 173 height 26
click at [253, 220] on button "Sign In" at bounding box center [245, 217] width 173 height 26
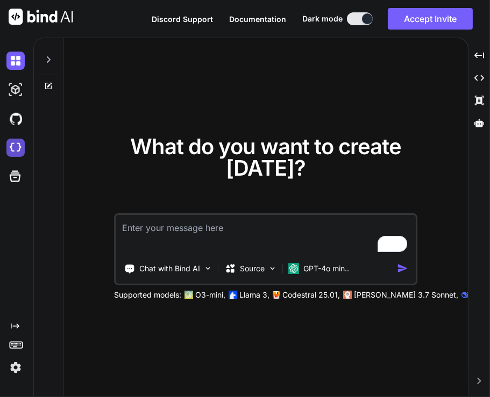
click at [12, 145] on img at bounding box center [15, 148] width 18 height 18
click at [15, 366] on img at bounding box center [15, 368] width 18 height 18
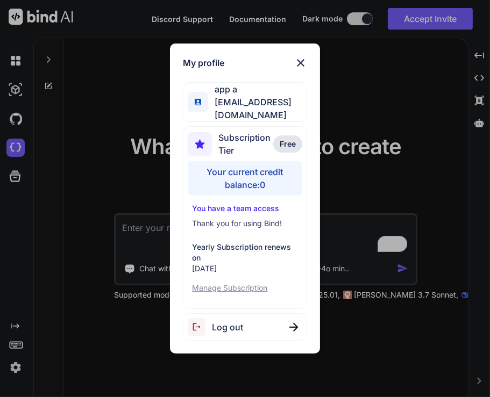
click at [252, 325] on div "Log out" at bounding box center [245, 326] width 124 height 27
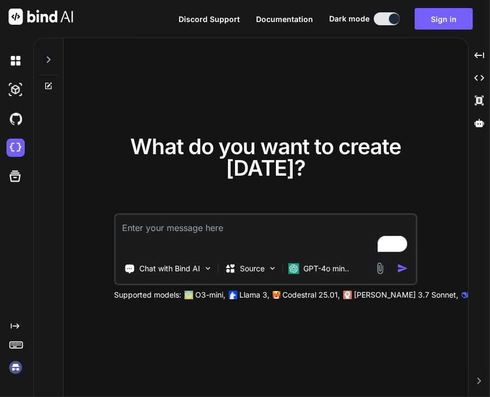
click at [15, 369] on img at bounding box center [15, 368] width 18 height 18
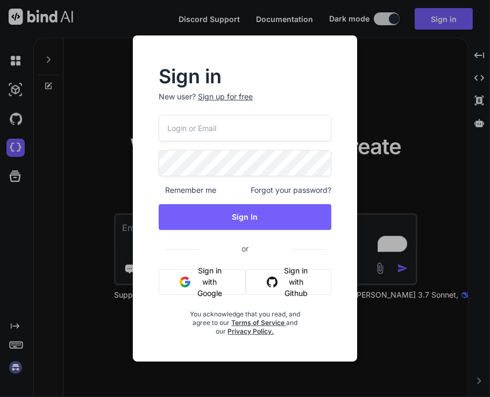
type textarea "x"
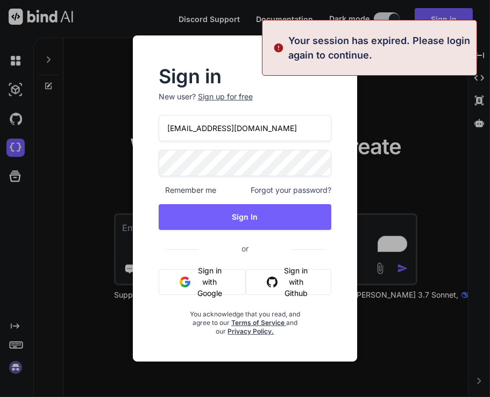
click at [274, 126] on input "appsumo_7@yopmail.com" at bounding box center [245, 128] width 173 height 26
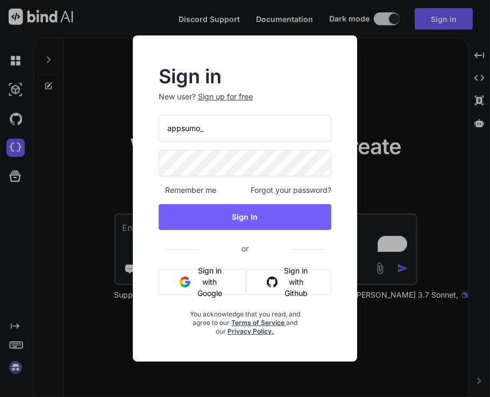
type input "appsumo_5@yopmail.com"
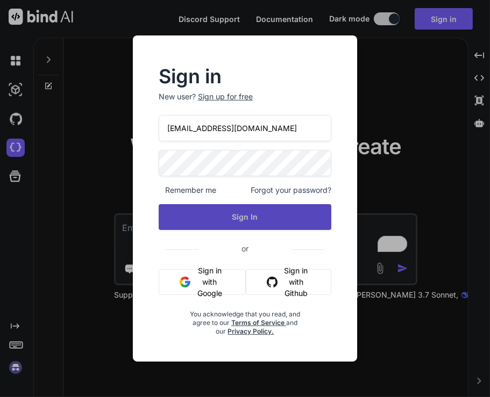
click at [258, 221] on button "Sign In" at bounding box center [245, 217] width 173 height 26
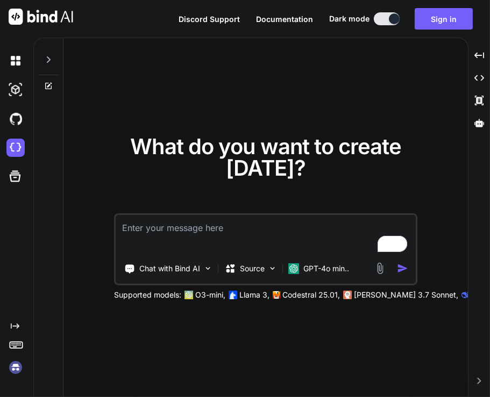
click at [17, 363] on img at bounding box center [15, 368] width 18 height 18
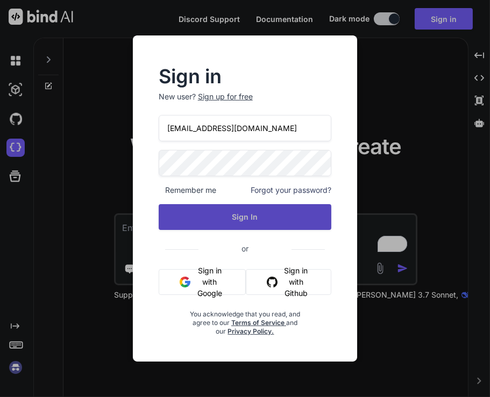
click at [268, 212] on button "Sign In" at bounding box center [245, 217] width 173 height 26
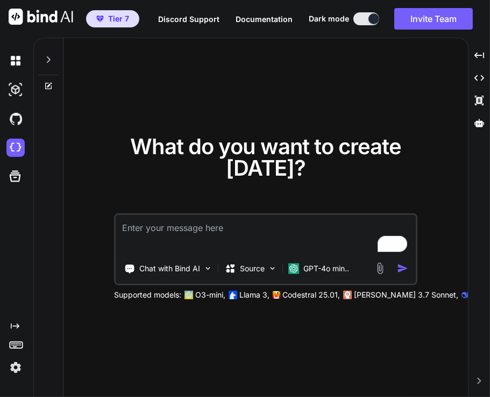
type textarea "x"
click at [424, 16] on button "Invite Team" at bounding box center [433, 19] width 78 height 22
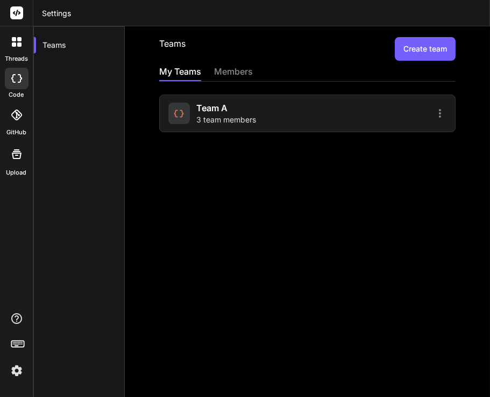
click at [225, 113] on span "team a" at bounding box center [211, 108] width 31 height 13
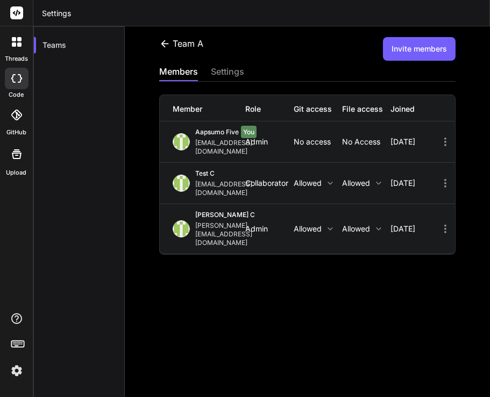
click at [444, 225] on icon at bounding box center [445, 229] width 2 height 9
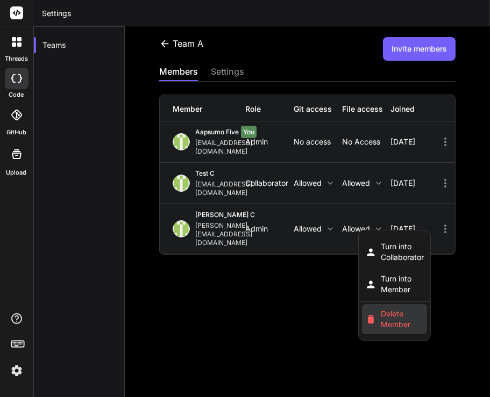
click at [424, 309] on span "Delete Member" at bounding box center [402, 320] width 43 height 22
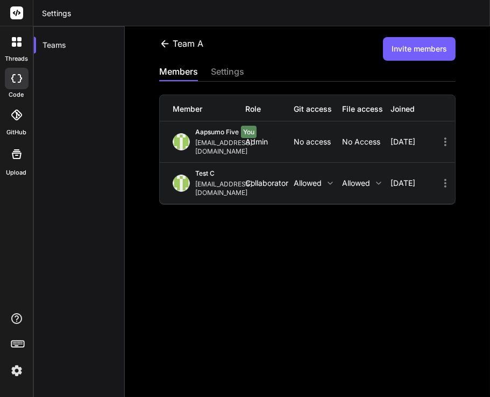
click at [15, 370] on img at bounding box center [17, 371] width 18 height 18
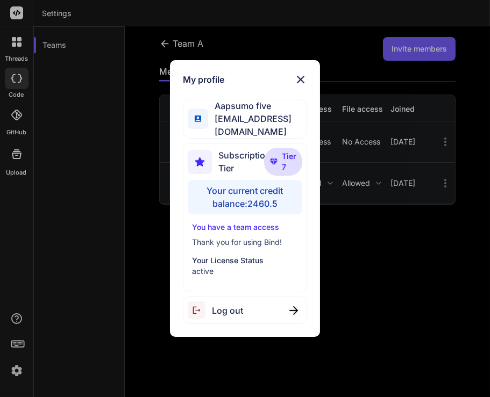
click at [241, 304] on span "Log out" at bounding box center [227, 310] width 31 height 13
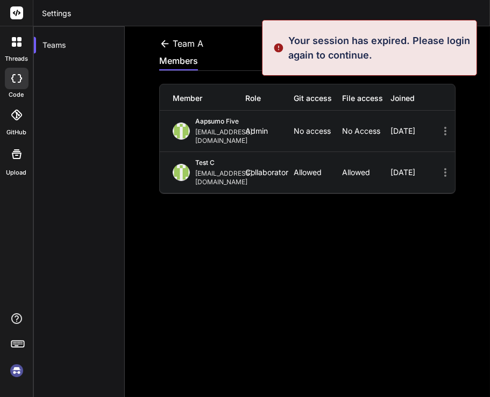
click at [13, 374] on img at bounding box center [17, 371] width 18 height 18
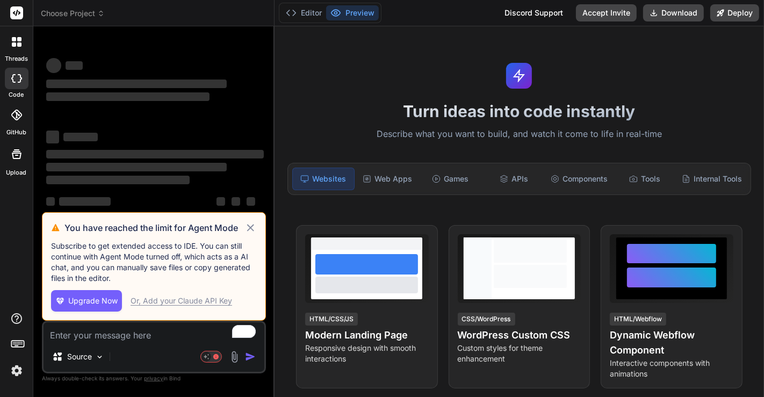
type textarea "x"
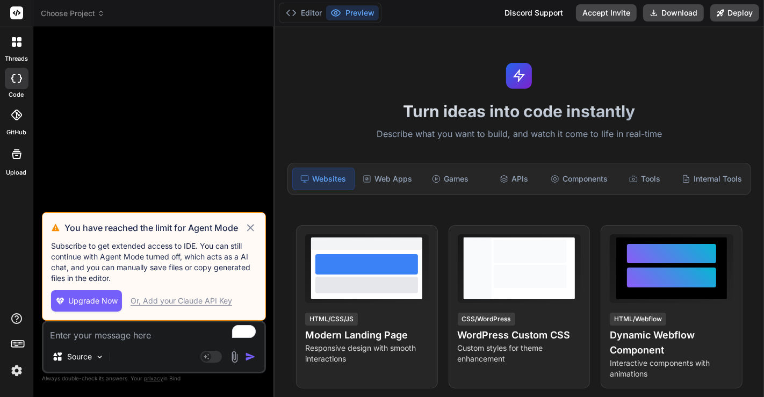
scroll to position [41, 0]
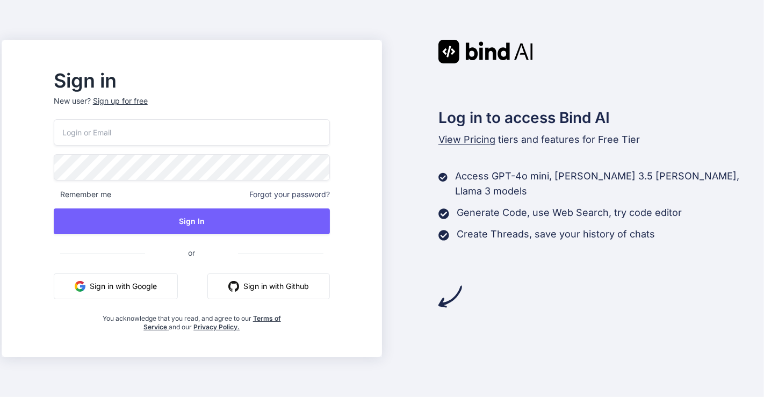
type input "[EMAIL_ADDRESS][DOMAIN_NAME]"
click at [154, 291] on button "Sign in with Google" at bounding box center [116, 287] width 124 height 26
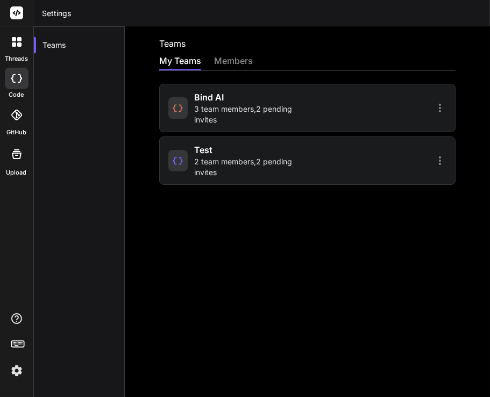
click at [17, 367] on img at bounding box center [17, 371] width 18 height 18
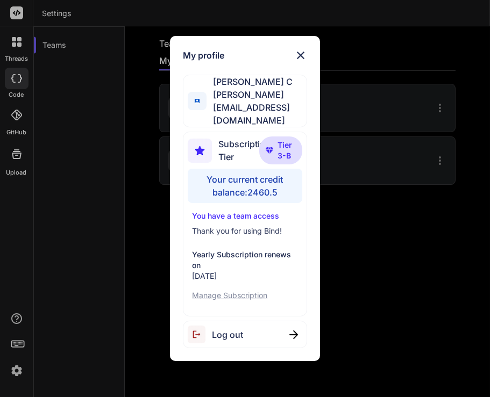
click at [106, 188] on div "My profile Saravanan C [EMAIL_ADDRESS][DOMAIN_NAME] Subscription Tier Tier 3-B …" at bounding box center [245, 198] width 490 height 397
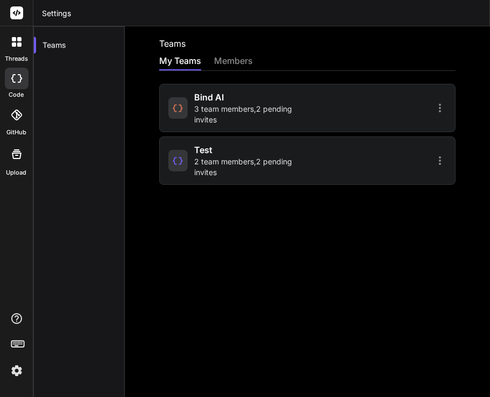
click at [232, 115] on span "3 team members , 2 pending invites" at bounding box center [249, 115] width 110 height 22
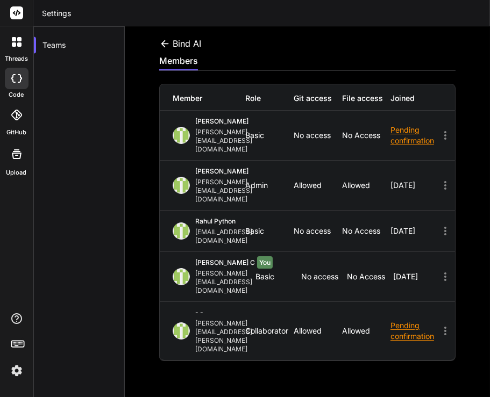
click at [162, 42] on icon at bounding box center [164, 43] width 11 height 11
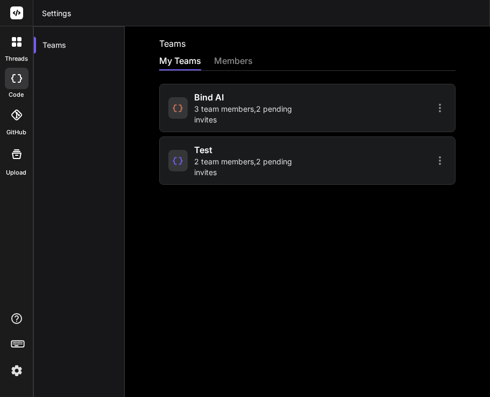
click at [433, 102] on icon at bounding box center [439, 108] width 13 height 13
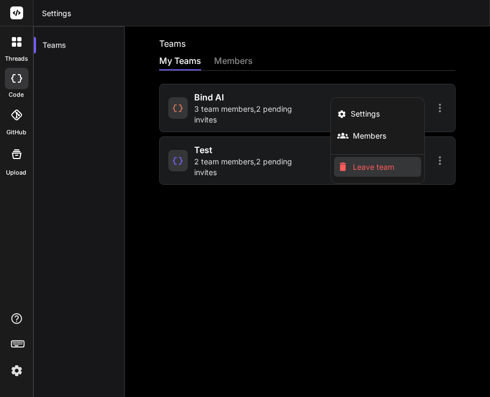
click at [368, 168] on span "Leave team" at bounding box center [373, 167] width 41 height 11
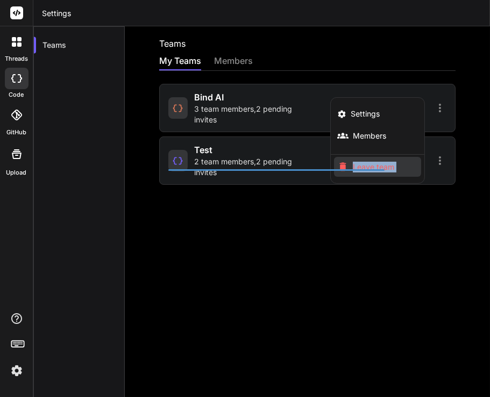
click at [368, 168] on span "Leave team" at bounding box center [373, 167] width 41 height 11
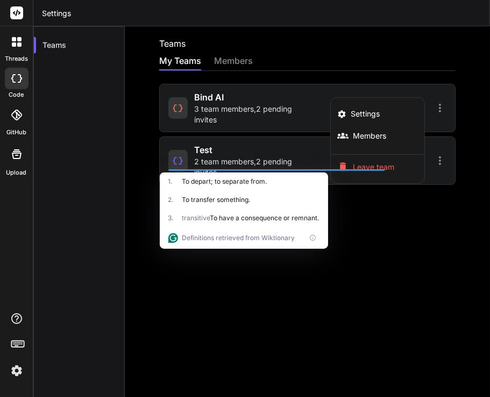
click at [379, 219] on div at bounding box center [245, 198] width 490 height 397
click at [433, 162] on icon at bounding box center [439, 160] width 13 height 13
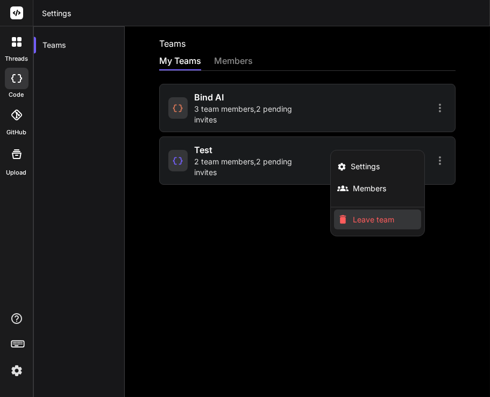
click at [375, 217] on span "Leave team" at bounding box center [373, 219] width 41 height 11
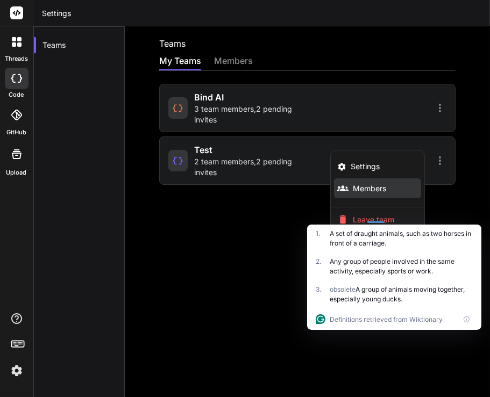
click at [366, 194] on li "Members" at bounding box center [377, 188] width 87 height 20
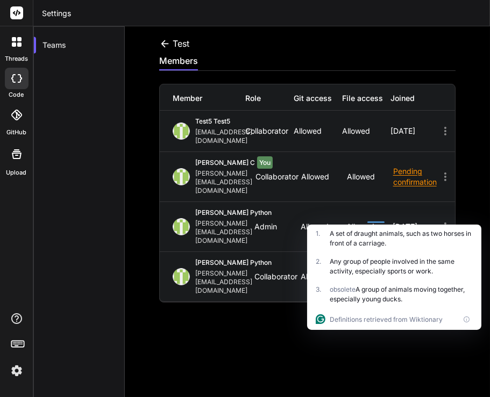
click at [439, 170] on icon at bounding box center [445, 176] width 13 height 13
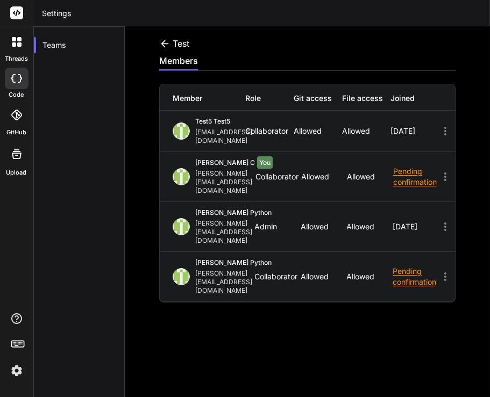
click at [161, 41] on icon at bounding box center [164, 43] width 11 height 11
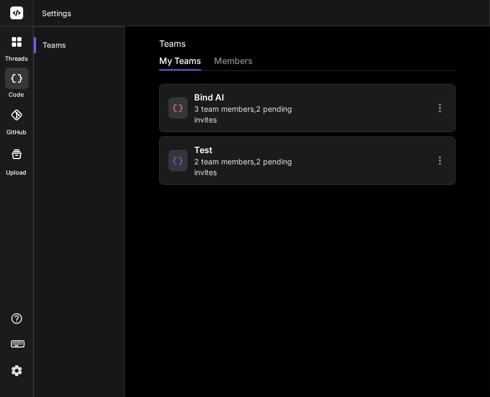
click at [229, 114] on span "3 team members , 2 pending invites" at bounding box center [249, 115] width 110 height 22
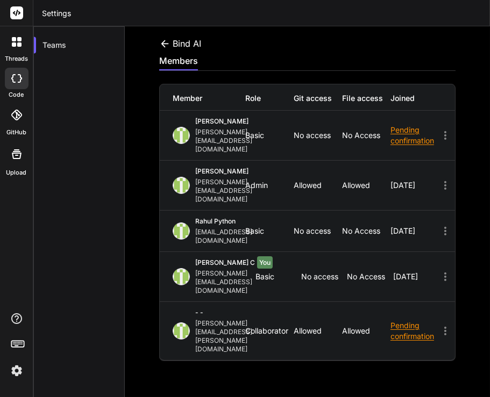
click at [164, 44] on icon at bounding box center [165, 43] width 8 height 7
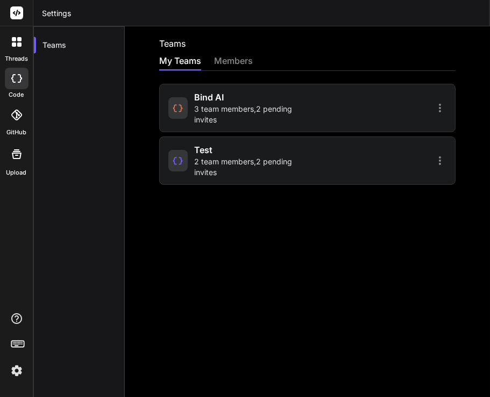
click at [228, 115] on span "3 team members , 2 pending invites" at bounding box center [249, 115] width 110 height 22
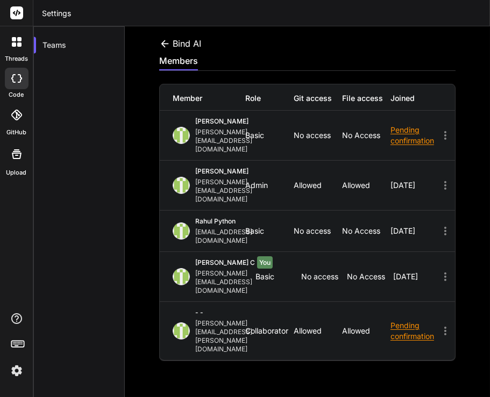
click at [164, 45] on icon at bounding box center [165, 43] width 8 height 7
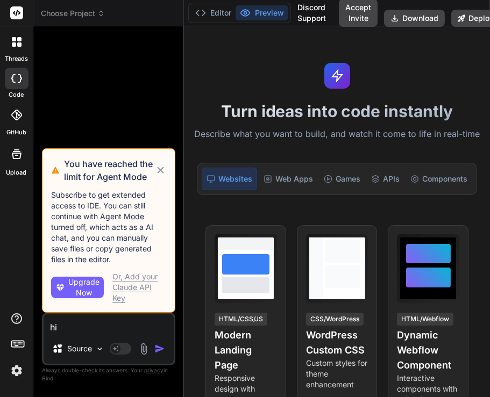
click at [161, 174] on icon at bounding box center [160, 170] width 7 height 7
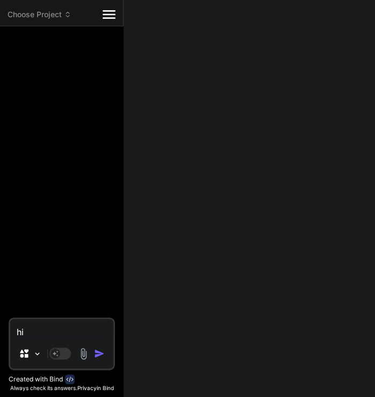
type textarea "x"
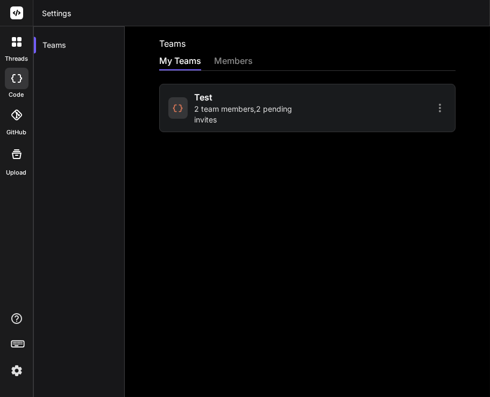
click at [210, 104] on span "2 team members , 2 pending invites" at bounding box center [249, 115] width 110 height 22
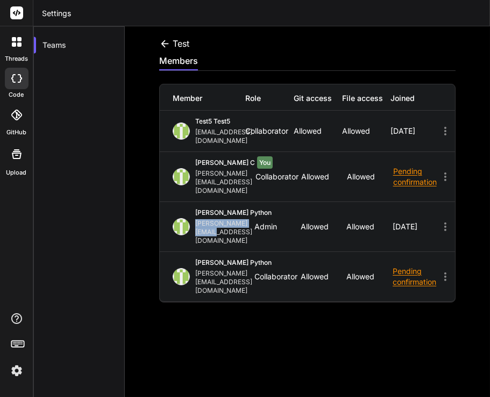
drag, startPoint x: 194, startPoint y: 198, endPoint x: 261, endPoint y: 203, distance: 67.3
click at [254, 209] on div "Hardik Python hardik@witarist.com" at bounding box center [214, 227] width 82 height 37
copy div "hardik@witarist.com"
